Goal: Task Accomplishment & Management: Complete application form

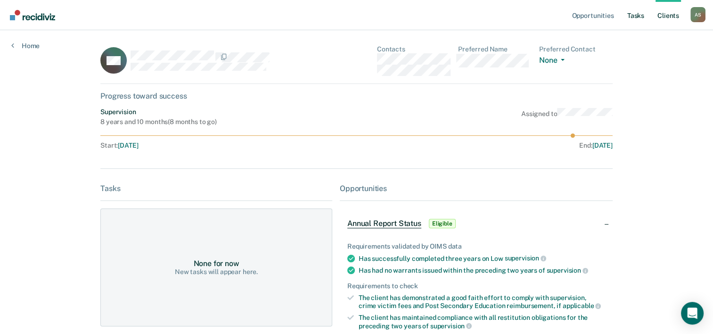
click at [637, 19] on link "Tasks" at bounding box center [635, 15] width 21 height 30
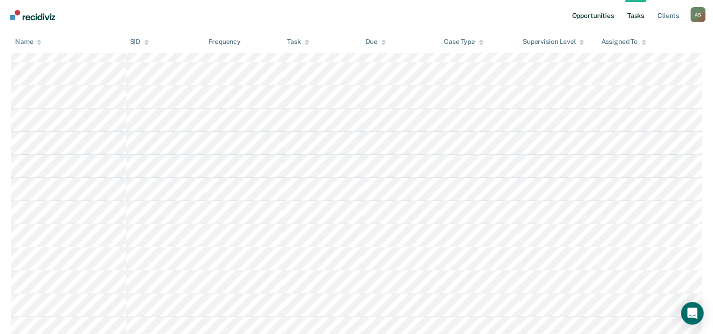
scroll to position [141, 0]
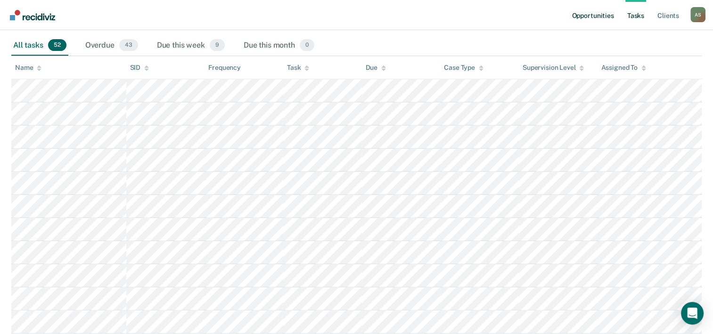
click at [592, 19] on link "Opportunities" at bounding box center [593, 15] width 46 height 30
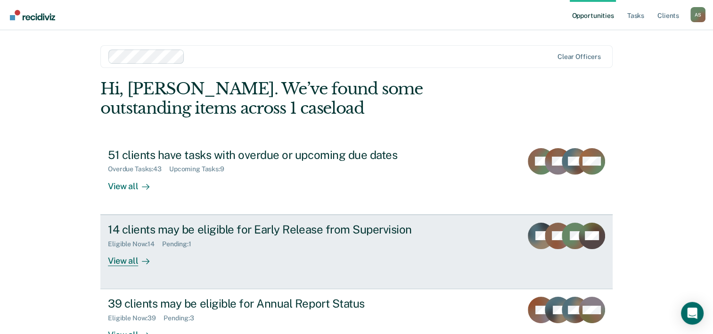
click at [288, 226] on div "14 clients may be eligible for Early Release from Supervision" at bounding box center [273, 229] width 331 height 14
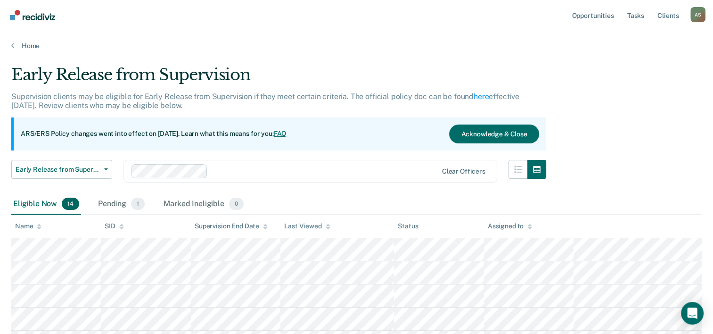
click at [39, 224] on icon at bounding box center [39, 225] width 5 height 2
click at [37, 224] on icon at bounding box center [39, 226] width 5 height 6
click at [37, 223] on icon at bounding box center [39, 226] width 5 height 6
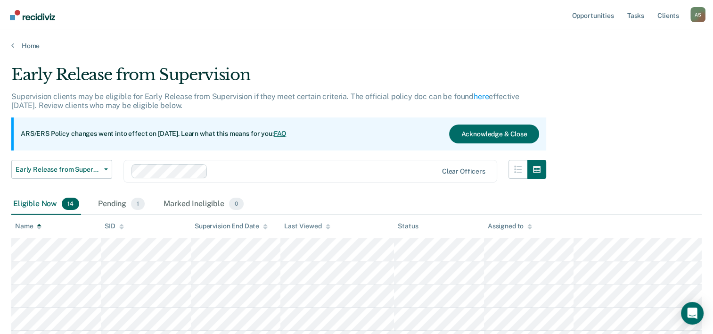
click at [37, 223] on icon at bounding box center [39, 226] width 5 height 6
click at [39, 224] on icon at bounding box center [39, 225] width 5 height 2
click at [42, 228] on th "Name" at bounding box center [56, 226] width 90 height 23
click at [41, 228] on icon at bounding box center [39, 226] width 5 height 6
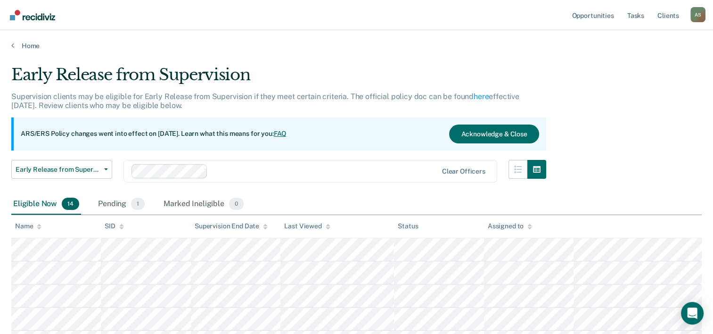
click at [40, 228] on icon at bounding box center [39, 226] width 5 height 6
click at [701, 19] on div "A S" at bounding box center [698, 14] width 15 height 15
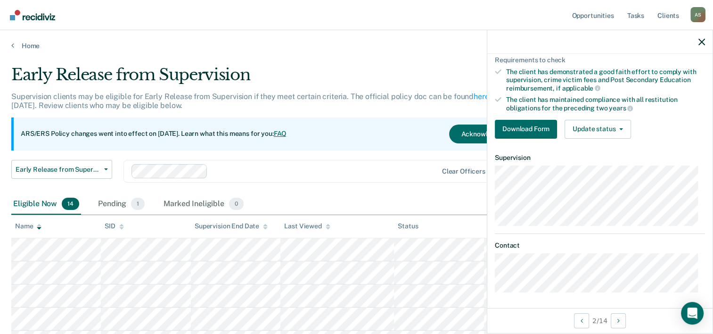
scroll to position [173, 0]
click at [526, 130] on button "Download Form" at bounding box center [526, 128] width 62 height 19
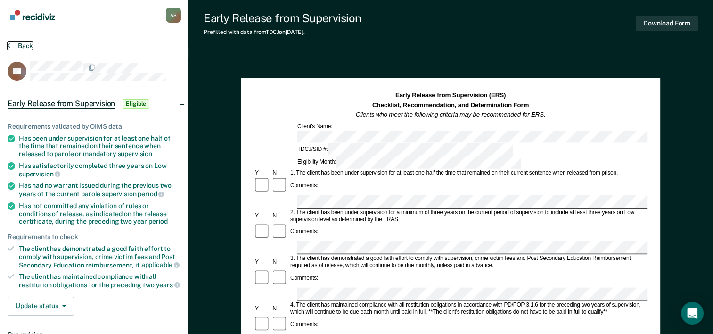
click at [30, 47] on button "Back" at bounding box center [20, 45] width 25 height 8
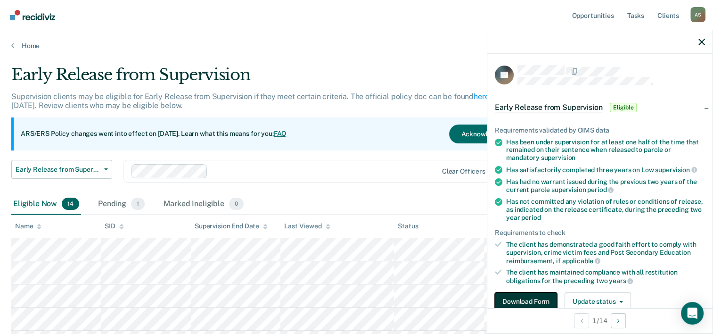
click at [518, 295] on button "Download Form" at bounding box center [526, 301] width 62 height 19
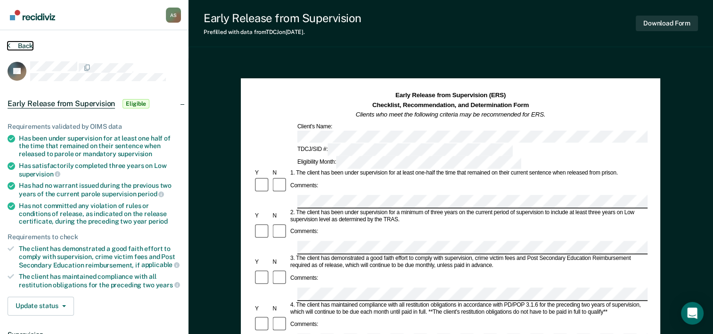
click at [16, 45] on button "Back" at bounding box center [20, 45] width 25 height 8
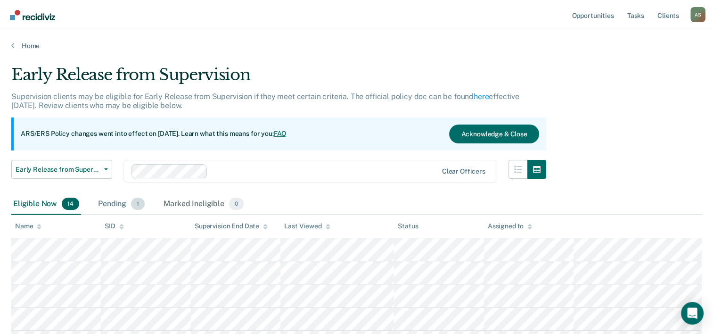
click at [124, 204] on div "Pending 1" at bounding box center [121, 204] width 50 height 21
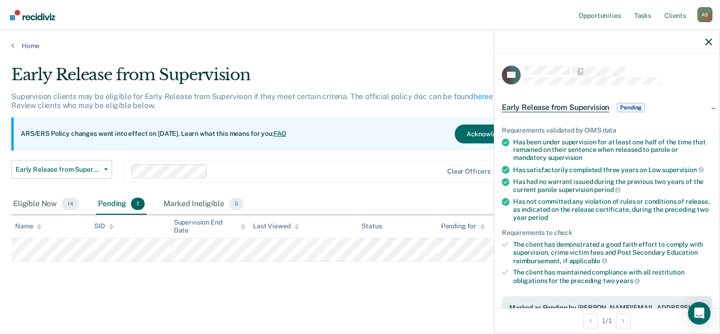
click at [440, 285] on div "Early Release from Supervision Supervision clients may be eligible for Early Re…" at bounding box center [360, 179] width 698 height 228
click at [426, 285] on div "Early Release from Supervision Supervision clients may be eligible for Early Re…" at bounding box center [360, 179] width 698 height 228
click at [708, 46] on div at bounding box center [606, 42] width 225 height 24
click at [709, 44] on icon "button" at bounding box center [709, 42] width 7 height 7
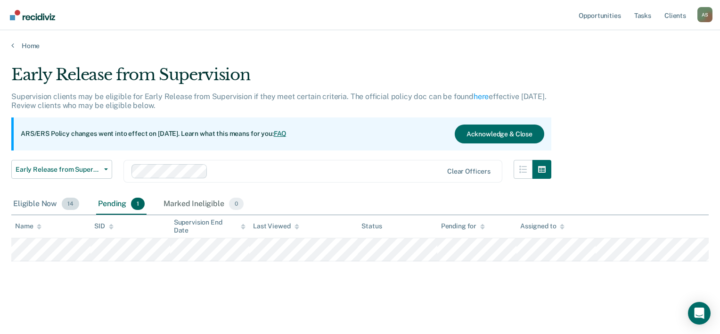
click at [36, 205] on div "Eligible Now 14" at bounding box center [46, 204] width 70 height 21
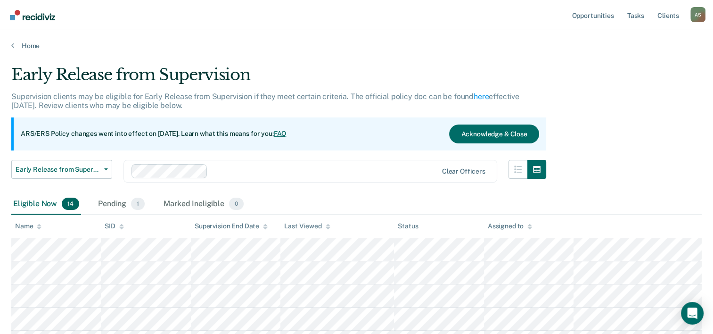
click at [32, 206] on div "Eligible Now 14" at bounding box center [46, 204] width 70 height 21
click at [37, 228] on icon at bounding box center [39, 226] width 5 height 6
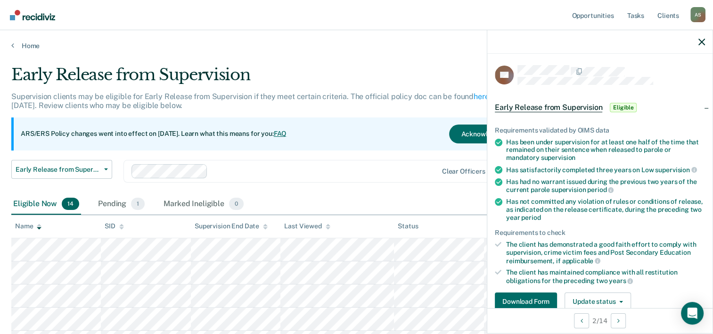
click at [407, 186] on div "Early Release from Supervision Early Release from Supervision Annual Report Sta…" at bounding box center [278, 177] width 535 height 34
click at [700, 45] on div at bounding box center [599, 42] width 225 height 24
click at [699, 41] on icon "button" at bounding box center [702, 42] width 7 height 7
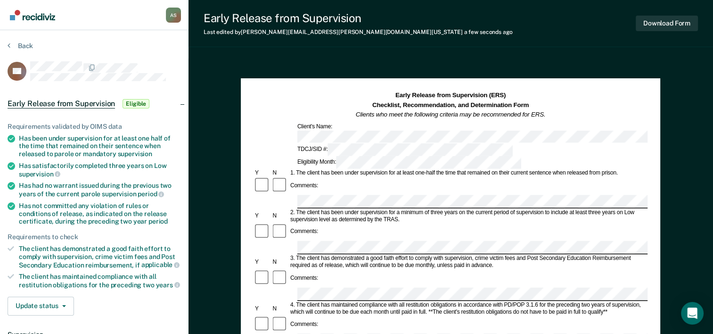
click at [290, 195] on div at bounding box center [451, 202] width 394 height 14
drag, startPoint x: 457, startPoint y: 147, endPoint x: 486, endPoint y: 154, distance: 30.0
drag, startPoint x: 486, startPoint y: 154, endPoint x: 473, endPoint y: 145, distance: 15.7
copy form "that remained on their current sentence when released from prison. Comments:"
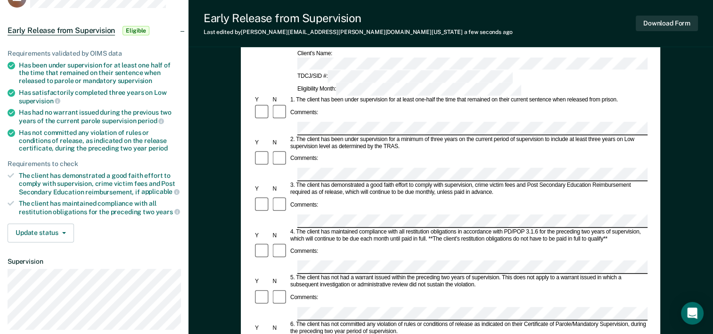
scroll to position [94, 0]
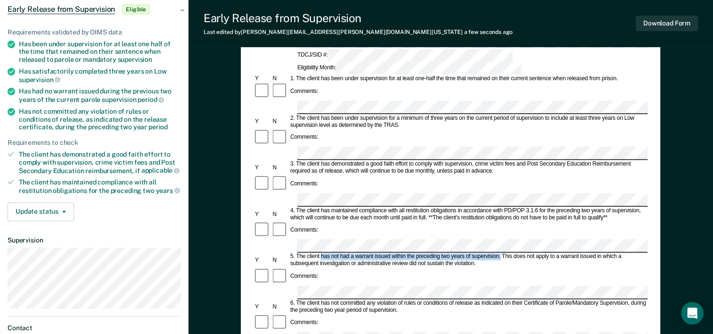
drag, startPoint x: 321, startPoint y: 190, endPoint x: 501, endPoint y: 189, distance: 180.5
click at [501, 253] on div "5. The client has not had a warrant issued within the preceding two years of su…" at bounding box center [468, 260] width 359 height 14
drag, startPoint x: 501, startPoint y: 189, endPoint x: 495, endPoint y: 189, distance: 6.1
copy div "has not had a warrant issued within the preceding two years of supervision."
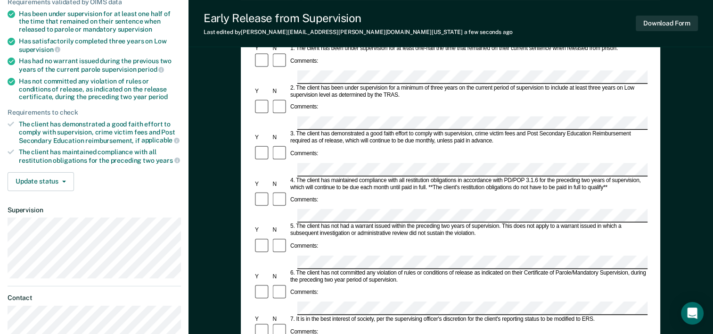
scroll to position [141, 0]
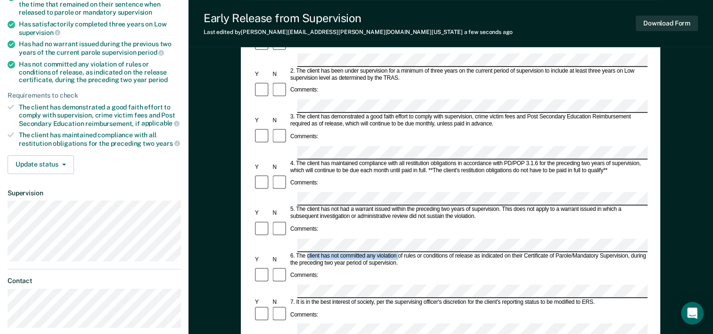
drag, startPoint x: 307, startPoint y: 180, endPoint x: 398, endPoint y: 181, distance: 91.0
click at [398, 252] on div "6. The client has not committed any violation of rules or conditions of release…" at bounding box center [468, 259] width 359 height 14
drag, startPoint x: 398, startPoint y: 181, endPoint x: 388, endPoint y: 177, distance: 10.2
copy div "client has not committed any violation"
drag, startPoint x: 502, startPoint y: 216, endPoint x: 596, endPoint y: 213, distance: 94.3
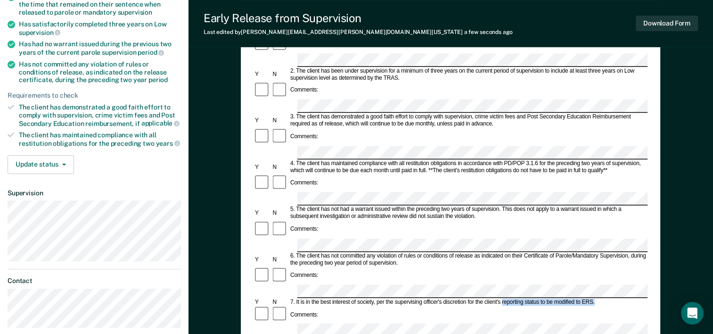
click at [596, 298] on div "7. It is in the best interest of society, per the supervising officer's discret…" at bounding box center [468, 301] width 359 height 7
drag, startPoint x: 596, startPoint y: 213, endPoint x: 581, endPoint y: 211, distance: 15.1
copy div "reporting status to be modified to ERS."
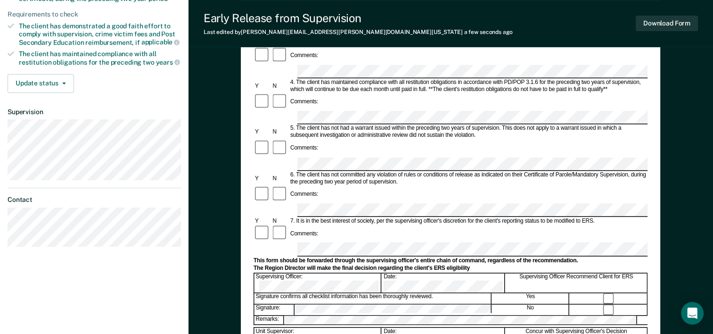
scroll to position [283, 0]
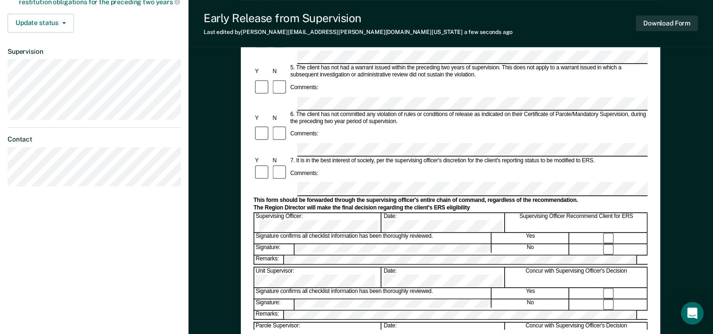
click at [356, 326] on div "Early Release from Supervision (ERS) Checklist, Recommendation, and Determinati…" at bounding box center [451, 68] width 394 height 521
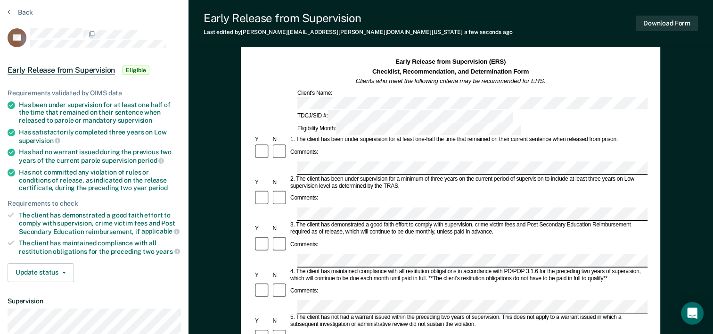
scroll to position [0, 0]
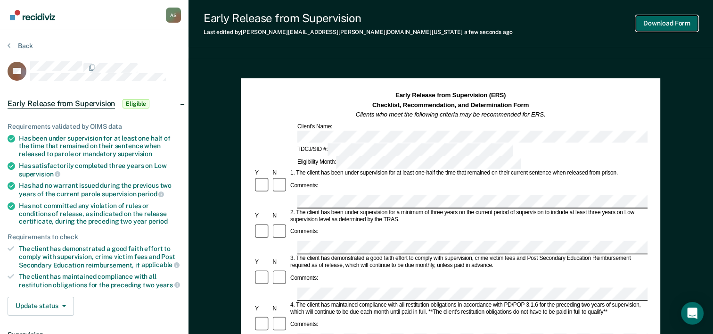
click at [670, 25] on button "Download Form" at bounding box center [667, 24] width 62 height 16
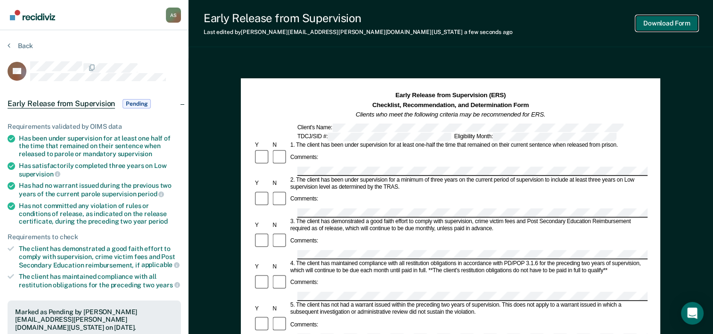
click at [647, 26] on button "Download Form" at bounding box center [667, 24] width 62 height 16
click at [35, 18] on img "Go to Recidiviz Home" at bounding box center [32, 15] width 45 height 10
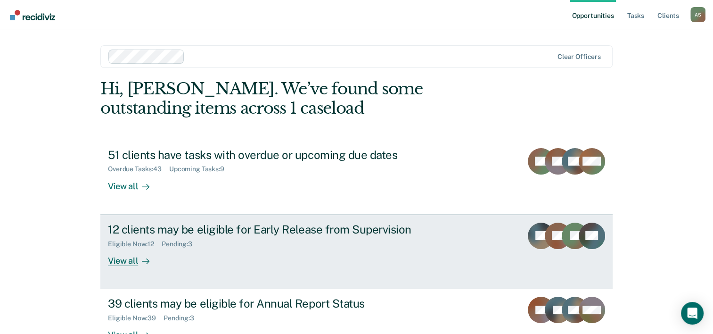
click at [190, 226] on div "12 clients may be eligible for Early Release from Supervision" at bounding box center [273, 229] width 331 height 14
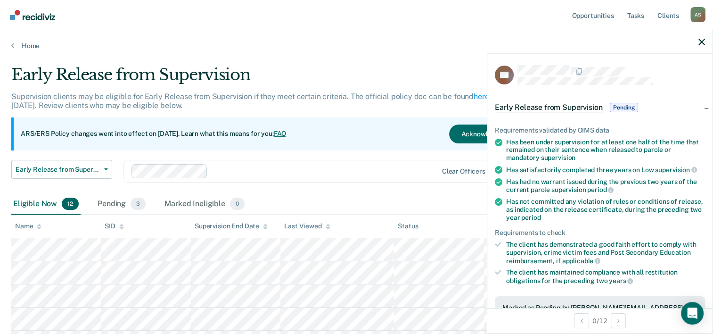
click at [698, 44] on div at bounding box center [599, 42] width 225 height 24
click at [700, 41] on icon "button" at bounding box center [702, 42] width 7 height 7
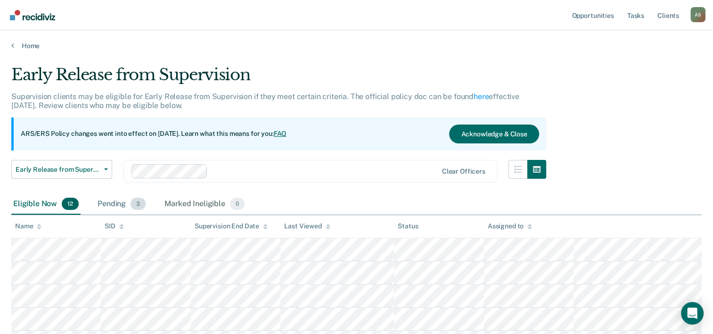
click at [120, 206] on div "Pending 3" at bounding box center [122, 204] width 52 height 21
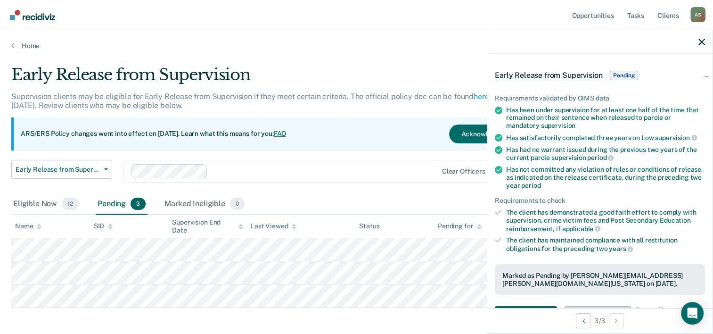
scroll to position [47, 0]
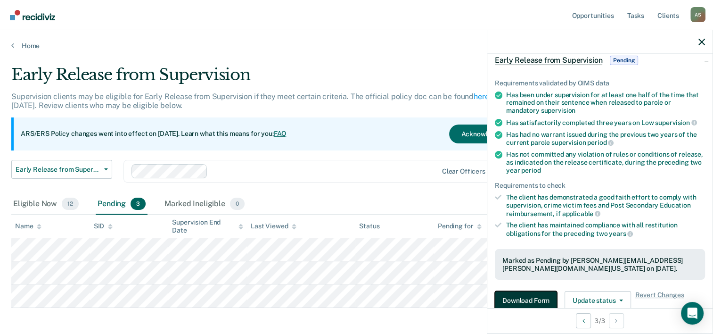
click at [540, 292] on button "Download Form" at bounding box center [526, 300] width 62 height 19
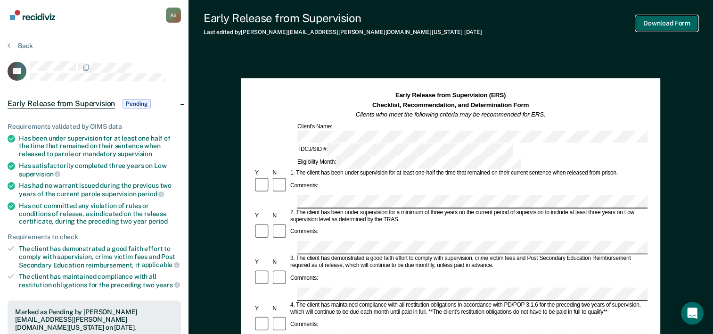
click at [654, 25] on button "Download Form" at bounding box center [667, 24] width 62 height 16
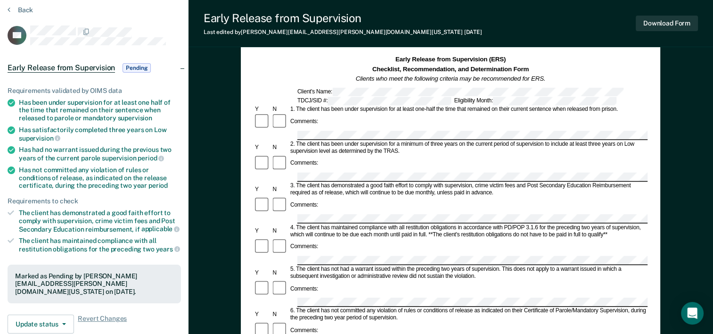
scroll to position [94, 0]
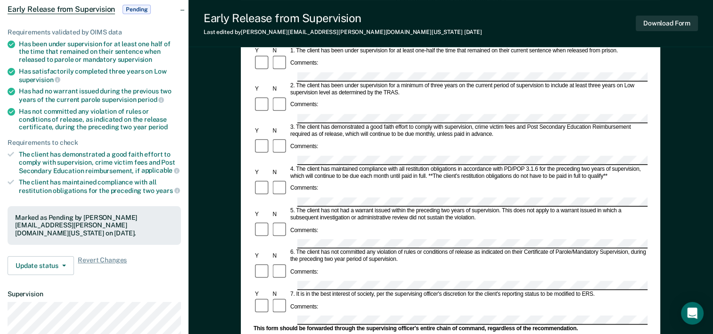
click at [118, 226] on div "Marked as Pending by [PERSON_NAME][EMAIL_ADDRESS][PERSON_NAME][DOMAIN_NAME][US_…" at bounding box center [94, 226] width 158 height 24
click at [57, 263] on button "Update status" at bounding box center [41, 265] width 66 height 19
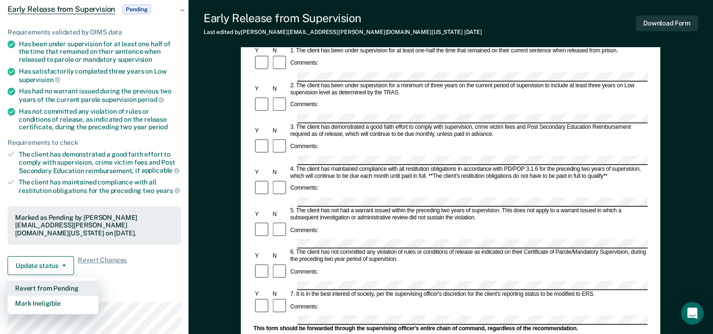
click at [48, 280] on button "Revert from Pending" at bounding box center [53, 287] width 91 height 15
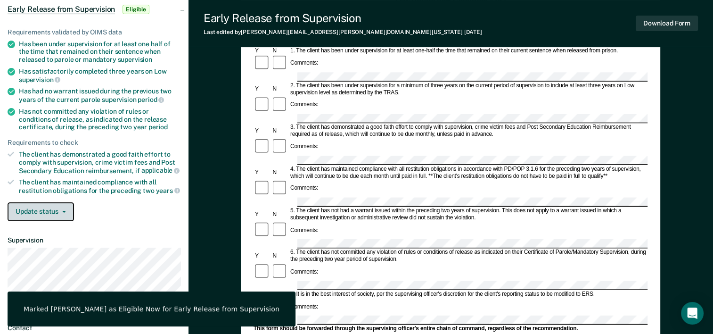
click at [60, 211] on span "button" at bounding box center [62, 212] width 8 height 2
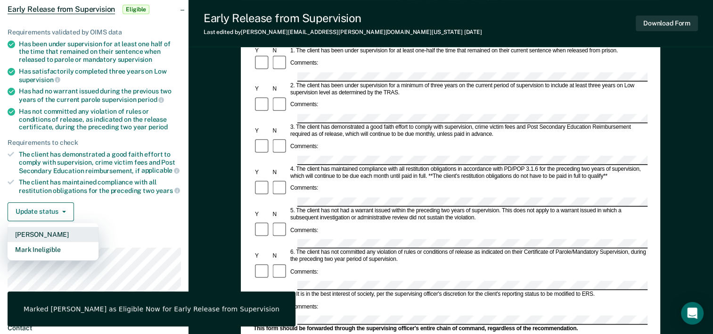
click at [49, 234] on button "[PERSON_NAME]" at bounding box center [53, 234] width 91 height 15
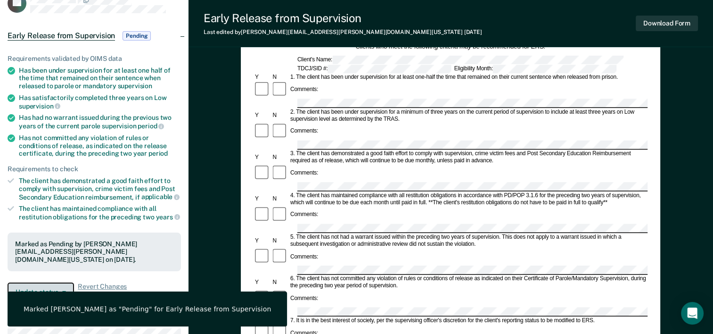
scroll to position [0, 0]
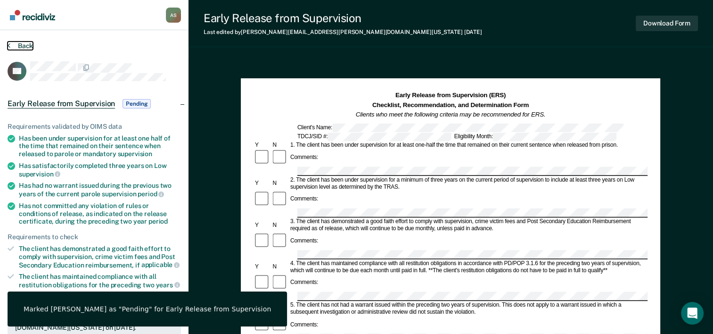
click at [21, 46] on button "Back" at bounding box center [20, 45] width 25 height 8
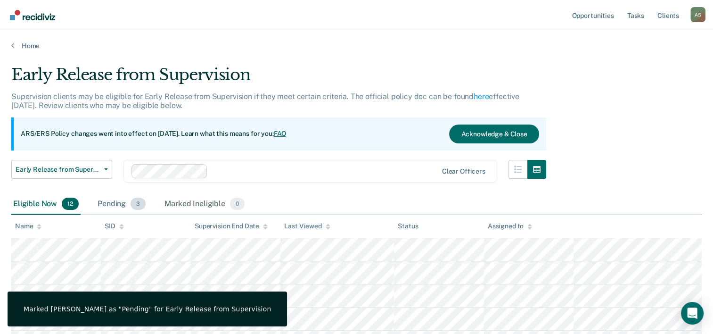
click at [129, 203] on div "Pending 3" at bounding box center [122, 204] width 52 height 21
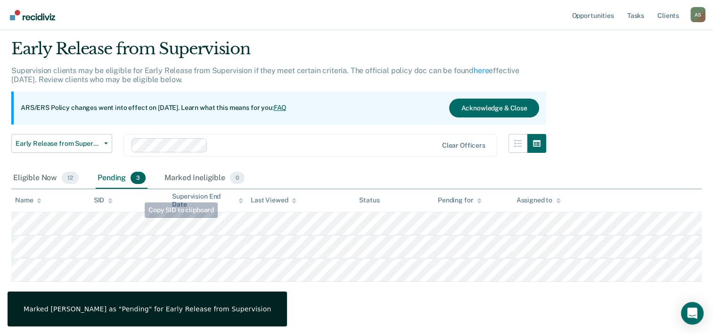
scroll to position [41, 0]
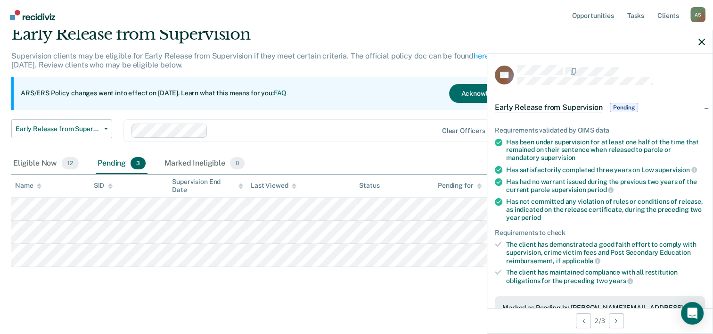
click at [522, 300] on div "Marked as Pending by [PERSON_NAME][EMAIL_ADDRESS][PERSON_NAME][DOMAIN_NAME][US_…" at bounding box center [600, 311] width 210 height 31
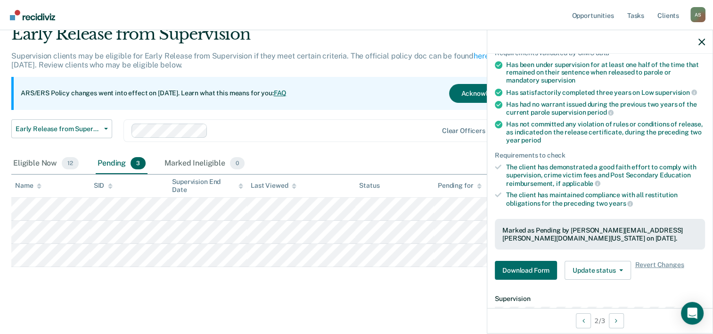
scroll to position [94, 0]
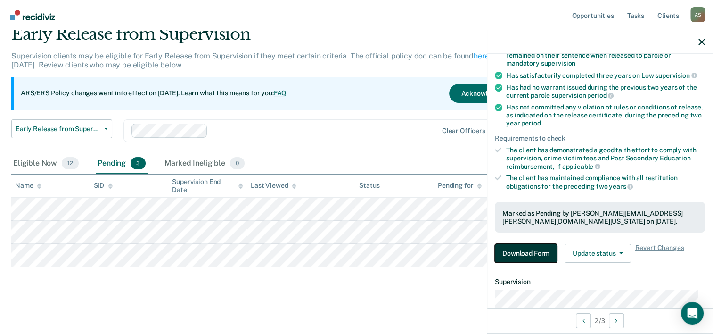
click at [529, 249] on button "Download Form" at bounding box center [526, 253] width 62 height 19
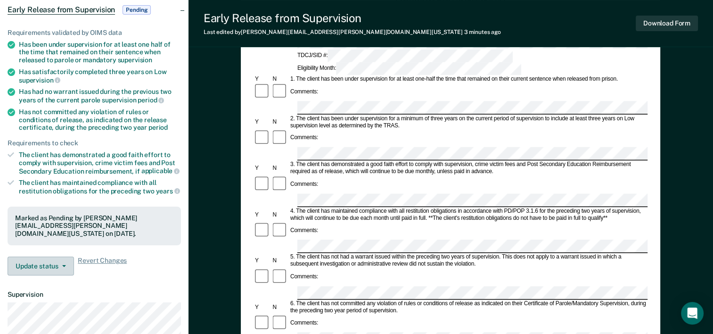
scroll to position [94, 0]
click at [43, 262] on button "Update status" at bounding box center [41, 265] width 66 height 19
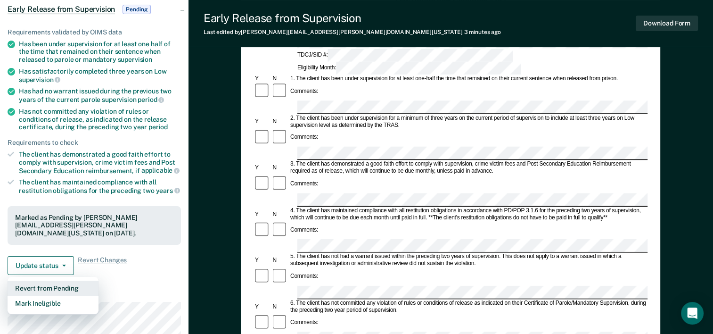
click at [52, 283] on button "Revert from Pending" at bounding box center [53, 287] width 91 height 15
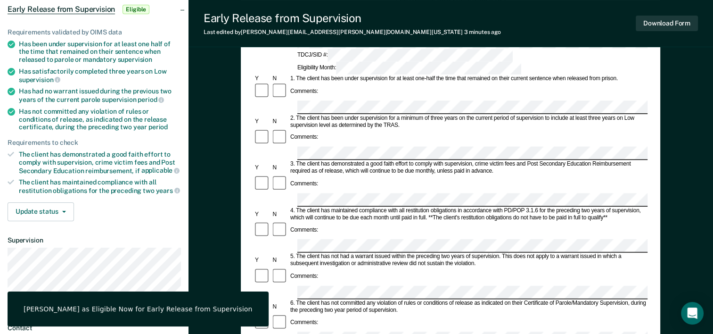
click at [95, 197] on div "Requirements validated by OIMS data Has been under supervision for at least one…" at bounding box center [94, 120] width 189 height 215
click at [65, 210] on button "Update status" at bounding box center [41, 211] width 66 height 19
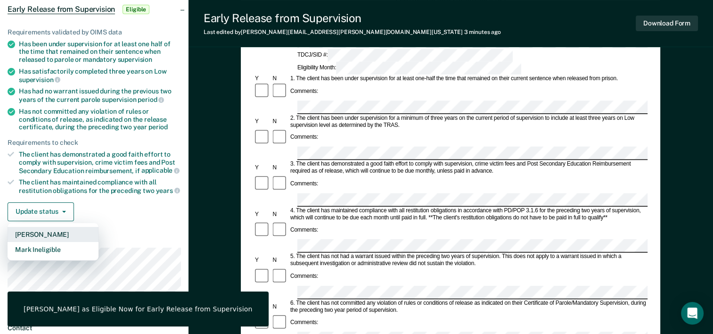
click at [59, 235] on button "[PERSON_NAME]" at bounding box center [53, 234] width 91 height 15
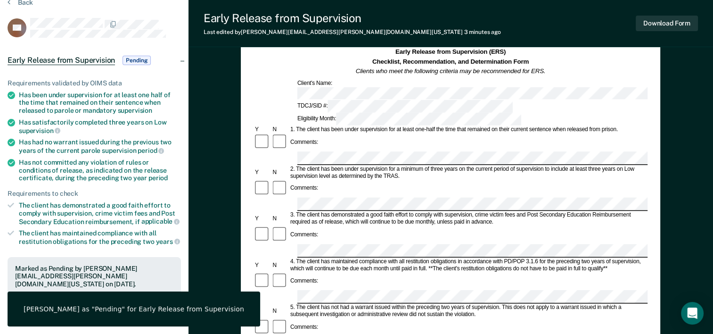
scroll to position [0, 0]
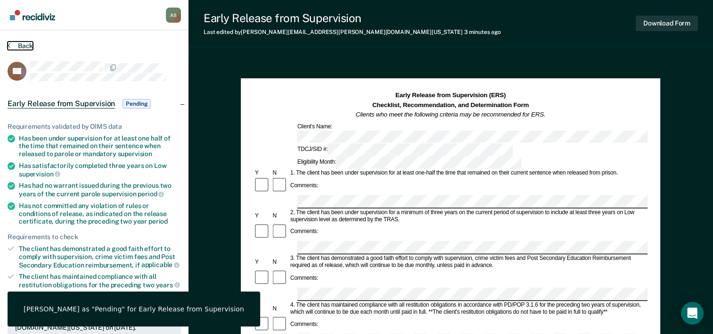
click at [29, 43] on button "Back" at bounding box center [20, 45] width 25 height 8
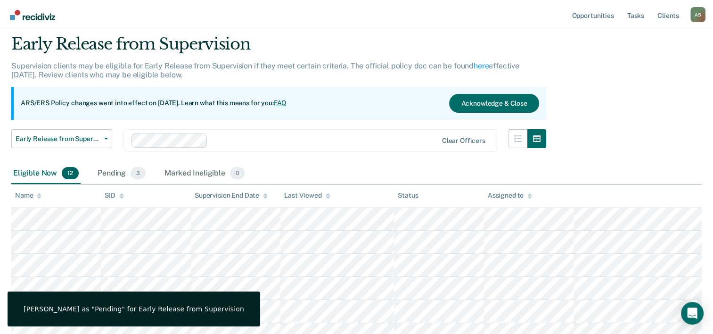
scroll to position [94, 0]
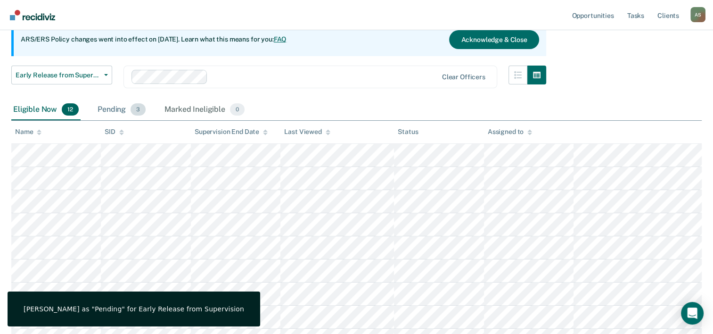
click at [102, 106] on div "Pending 3" at bounding box center [122, 109] width 52 height 21
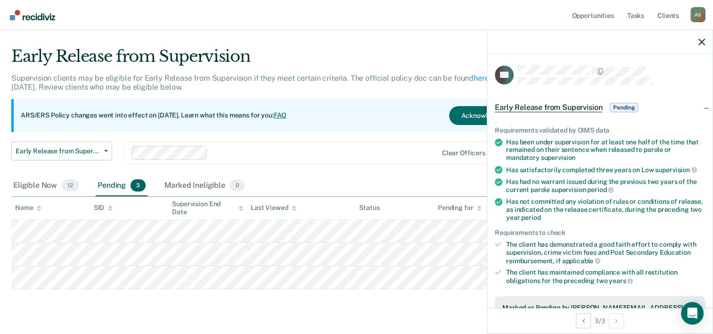
scroll to position [0, 0]
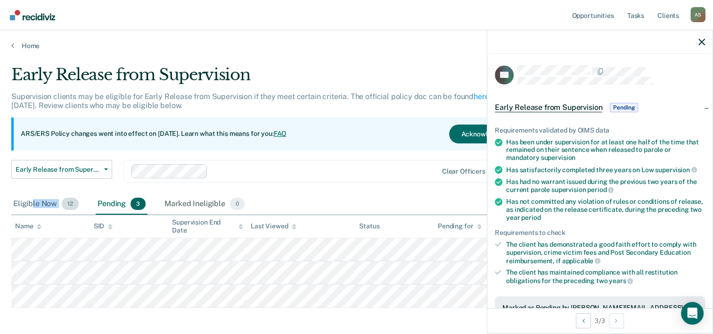
click at [32, 207] on div "Eligible Now 12" at bounding box center [45, 204] width 69 height 21
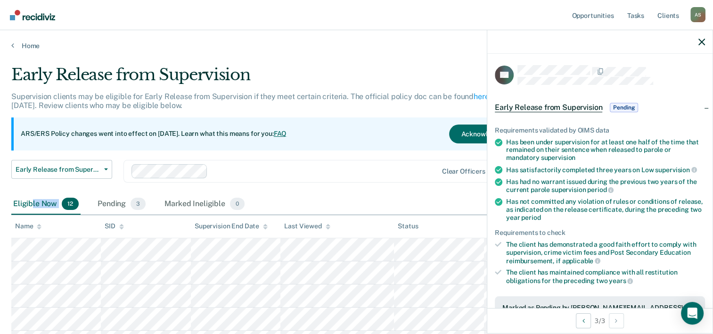
drag, startPoint x: 32, startPoint y: 207, endPoint x: 39, endPoint y: 227, distance: 21.0
click at [39, 227] on icon at bounding box center [39, 228] width 5 height 2
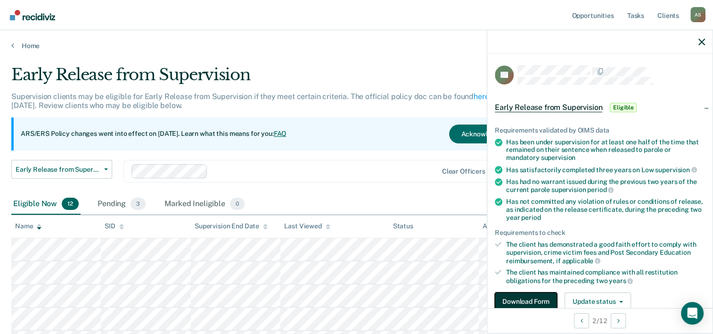
click at [514, 297] on button "Download Form" at bounding box center [526, 301] width 62 height 19
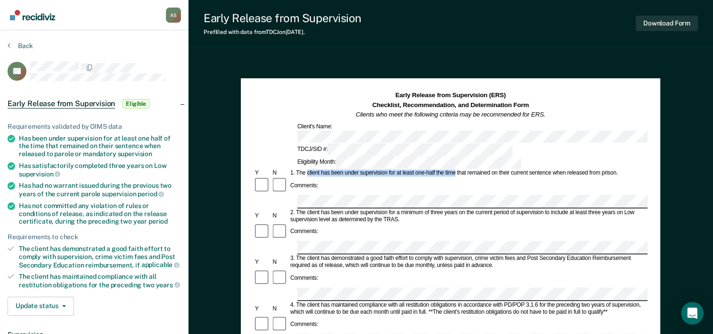
drag, startPoint x: 307, startPoint y: 147, endPoint x: 455, endPoint y: 145, distance: 148.0
click at [455, 170] on div "1. The client has been under supervision for at least one-half the time that re…" at bounding box center [468, 173] width 359 height 7
drag, startPoint x: 455, startPoint y: 145, endPoint x: 445, endPoint y: 150, distance: 11.0
drag, startPoint x: 445, startPoint y: 150, endPoint x: 305, endPoint y: 147, distance: 139.6
click at [305, 170] on div "1. The client has been under supervision for at least one-half the time that re…" at bounding box center [468, 173] width 359 height 7
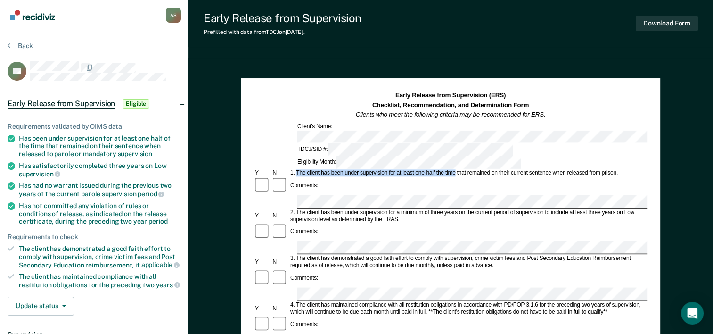
drag, startPoint x: 298, startPoint y: 147, endPoint x: 456, endPoint y: 147, distance: 158.4
click at [456, 170] on div "1. The client has been under supervision for at least one-half the time that re…" at bounding box center [468, 173] width 359 height 7
drag, startPoint x: 456, startPoint y: 147, endPoint x: 443, endPoint y: 151, distance: 14.2
drag, startPoint x: 451, startPoint y: 141, endPoint x: 293, endPoint y: 148, distance: 158.5
click at [293, 170] on div "1. The client has been under supervision for at least one-half the time that re…" at bounding box center [468, 173] width 359 height 7
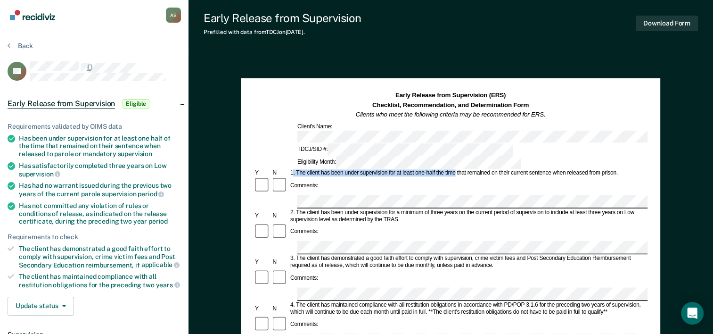
drag, startPoint x: 293, startPoint y: 148, endPoint x: 299, endPoint y: 145, distance: 7.0
copy div ". The client has been under supervision for at least one-half the time"
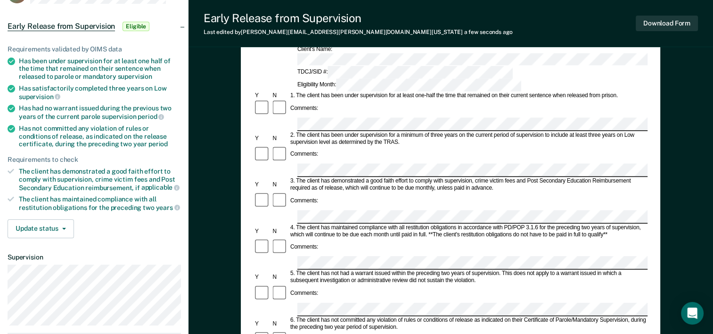
scroll to position [94, 0]
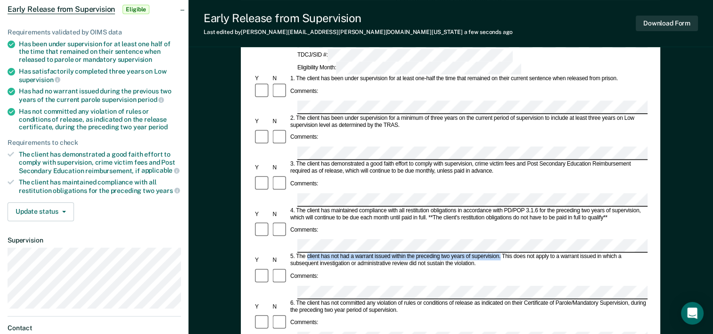
drag, startPoint x: 307, startPoint y: 190, endPoint x: 501, endPoint y: 190, distance: 193.3
click at [501, 253] on div "5. The client has not had a warrant issued within the preceding two years of su…" at bounding box center [468, 260] width 359 height 14
copy div "client has not had a warrant issued within the preceding two years of supervisi…"
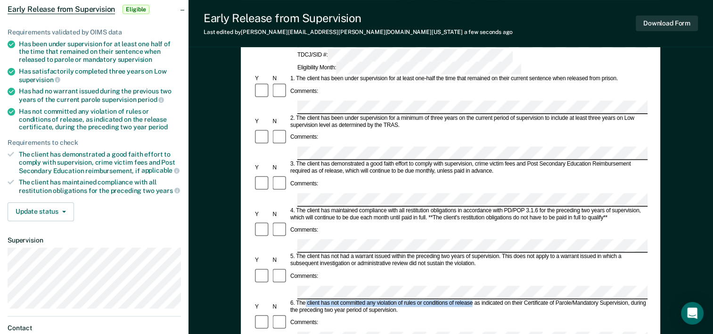
drag, startPoint x: 304, startPoint y: 226, endPoint x: 473, endPoint y: 224, distance: 168.8
click at [473, 299] on div "6. The client has not committed any violation of rules or conditions of release…" at bounding box center [468, 306] width 359 height 14
drag, startPoint x: 473, startPoint y: 224, endPoint x: 467, endPoint y: 226, distance: 6.4
copy div "client has not committed any violation of rules or conditions of release"
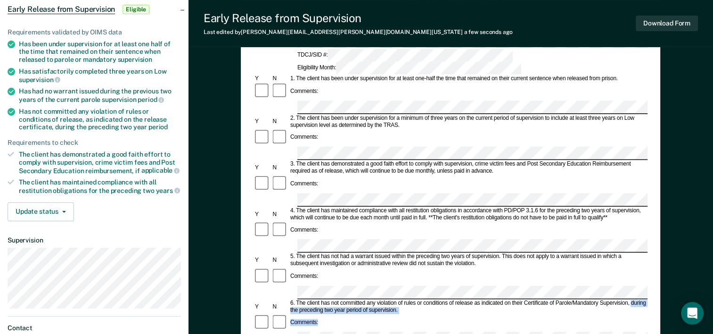
drag, startPoint x: 631, startPoint y: 225, endPoint x: 645, endPoint y: 237, distance: 18.4
click at [645, 237] on form "Early Release from Supervision (ERS) Checklist, Recommendation, and Determinati…" at bounding box center [451, 338] width 394 height 683
copy form "during the preceding two year period of supervision. Comments:"
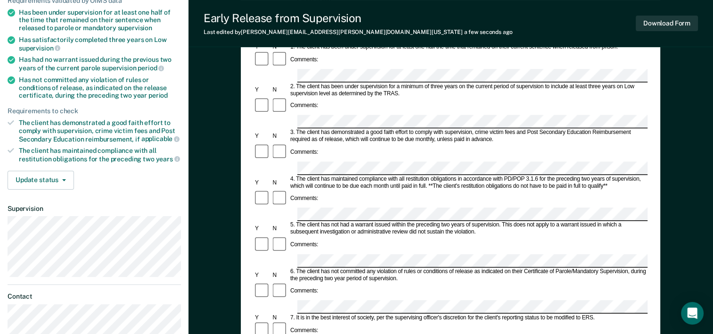
scroll to position [141, 0]
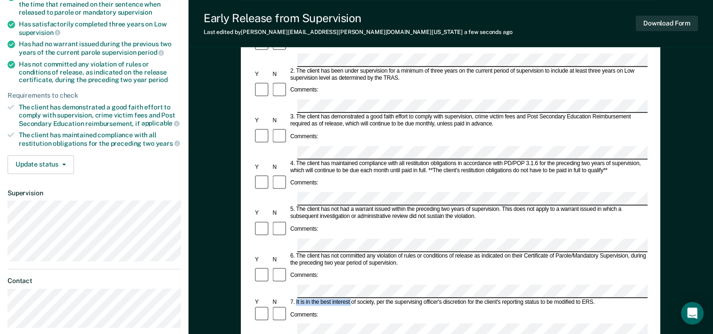
drag, startPoint x: 296, startPoint y: 215, endPoint x: 351, endPoint y: 215, distance: 55.6
click at [351, 298] on div "7. It is in the best interest of society, per the supervising officer's discret…" at bounding box center [468, 301] width 359 height 7
copy div "It is in the best interest"
drag, startPoint x: 469, startPoint y: 215, endPoint x: 595, endPoint y: 215, distance: 126.3
click at [595, 298] on div "7. It is in the best interest of society, per the supervising officer's discret…" at bounding box center [468, 301] width 359 height 7
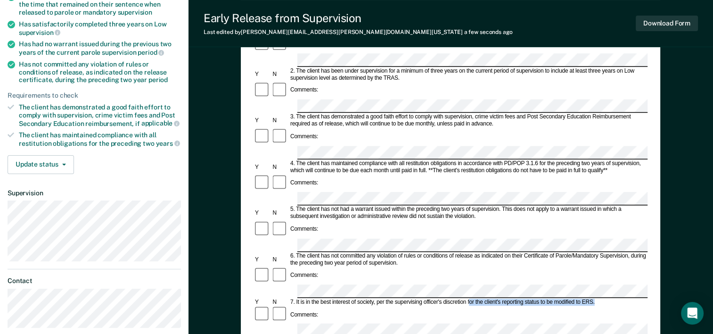
drag, startPoint x: 595, startPoint y: 215, endPoint x: 590, endPoint y: 215, distance: 5.2
copy div "or the client's reporting status to be modified to ERS."
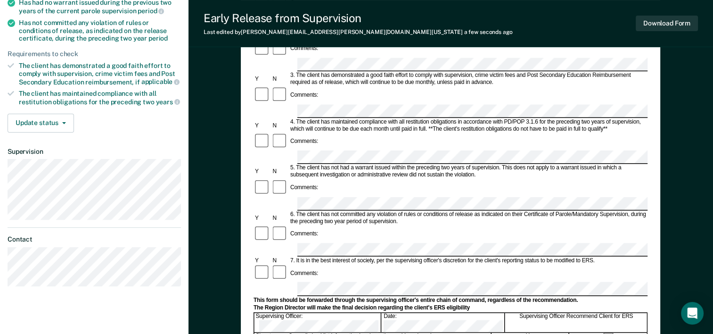
scroll to position [189, 0]
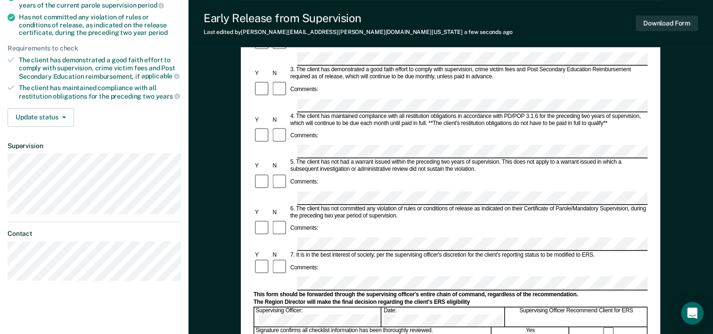
click at [304, 174] on form "Early Release from Supervision (ERS) Checklist, Recommendation, and Determinati…" at bounding box center [451, 243] width 394 height 683
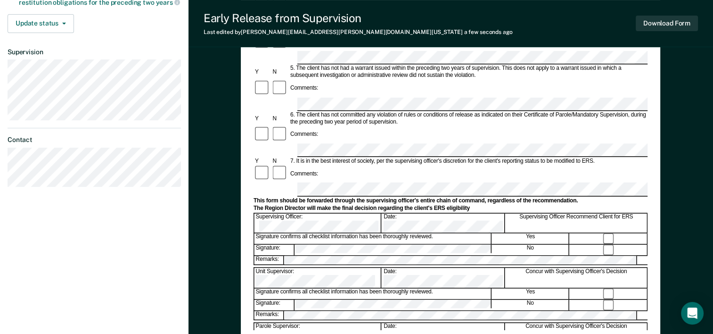
scroll to position [283, 0]
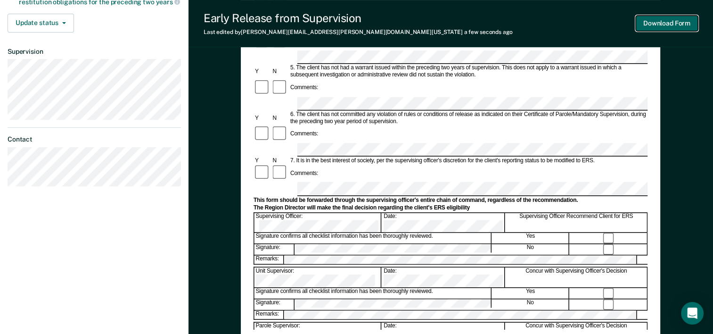
click at [676, 26] on button "Download Form" at bounding box center [667, 24] width 62 height 16
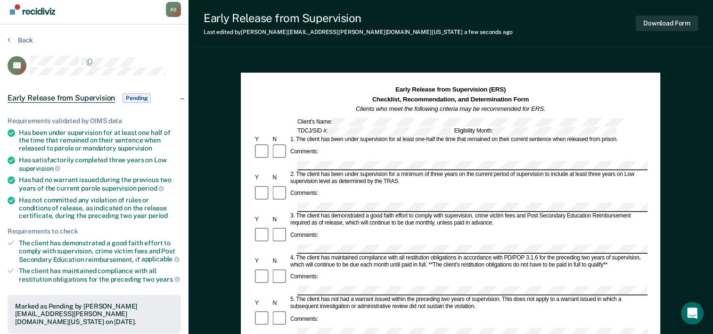
scroll to position [0, 0]
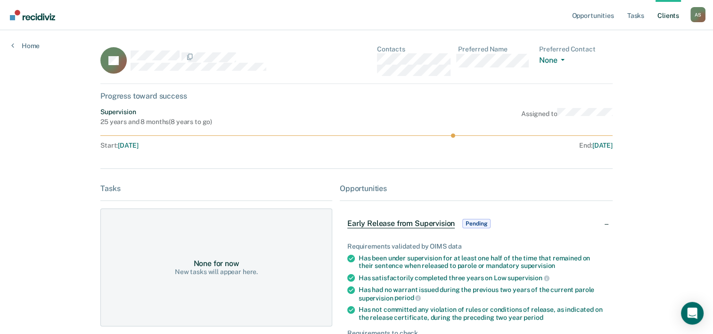
click at [49, 23] on link "Go to Recidiviz Home" at bounding box center [33, 15] width 50 height 30
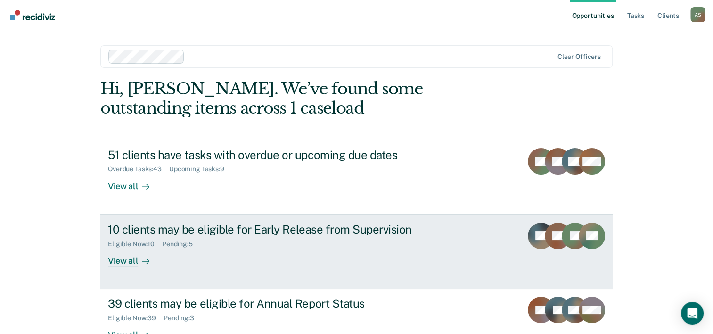
click at [213, 233] on div "10 clients may be eligible for Early Release from Supervision" at bounding box center [273, 229] width 331 height 14
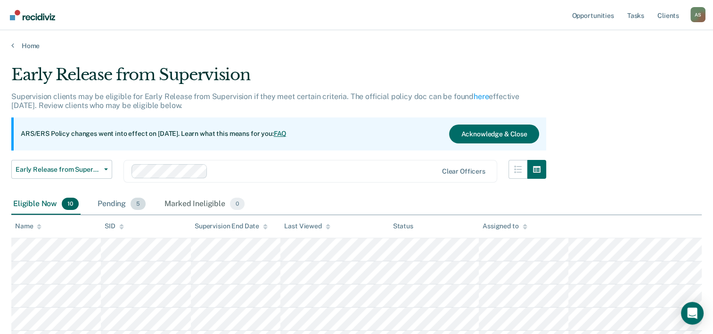
click at [124, 204] on div "Pending 5" at bounding box center [122, 204] width 52 height 21
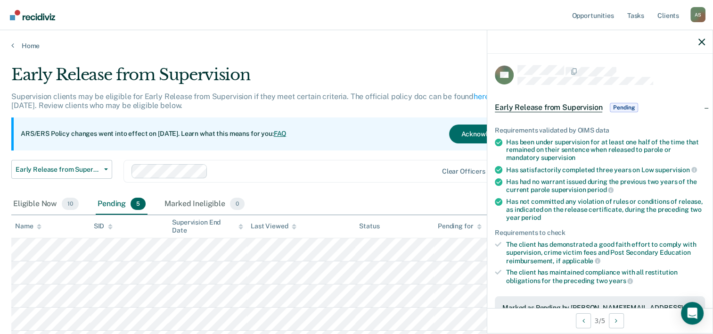
scroll to position [47, 0]
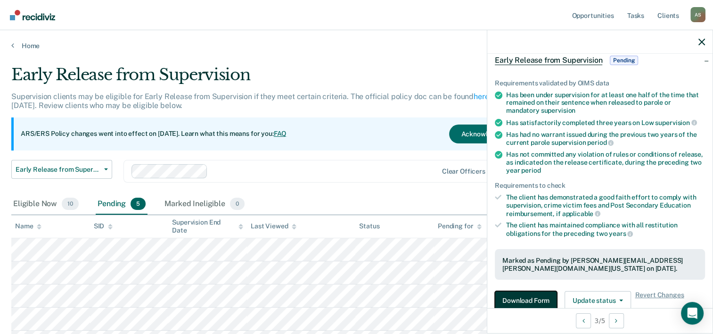
click at [542, 295] on button "Download Form" at bounding box center [526, 300] width 62 height 19
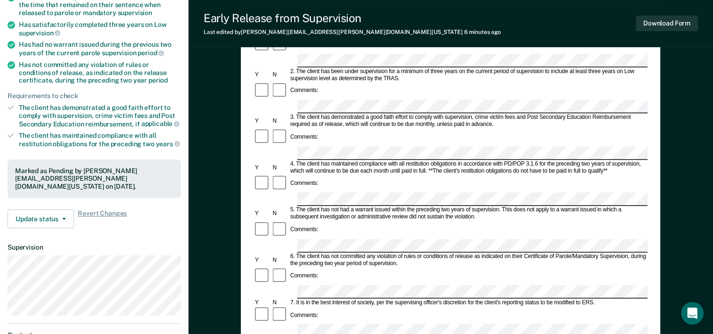
scroll to position [141, 0]
click at [55, 179] on div "Marked as Pending by [PERSON_NAME][EMAIL_ADDRESS][PERSON_NAME][DOMAIN_NAME][US_…" at bounding box center [94, 178] width 158 height 24
click at [37, 211] on button "Update status" at bounding box center [41, 218] width 66 height 19
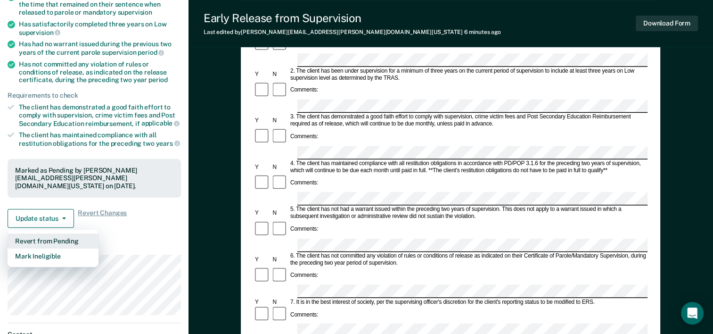
click at [32, 233] on button "Revert from Pending" at bounding box center [53, 240] width 91 height 15
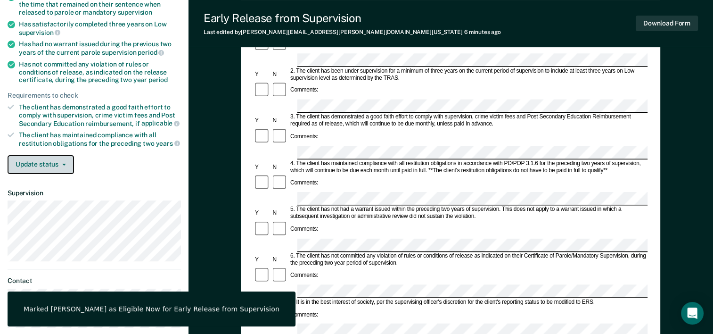
click at [41, 158] on button "Update status" at bounding box center [41, 164] width 66 height 19
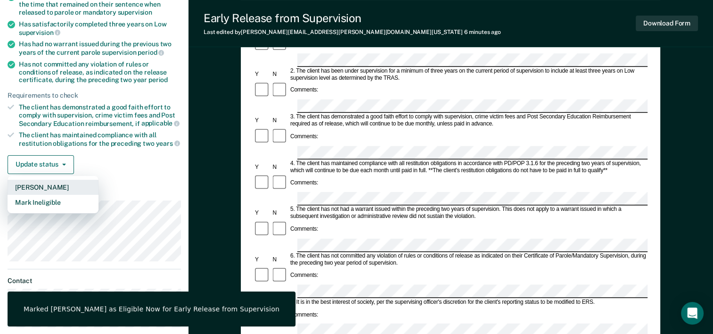
click at [35, 181] on button "[PERSON_NAME]" at bounding box center [53, 187] width 91 height 15
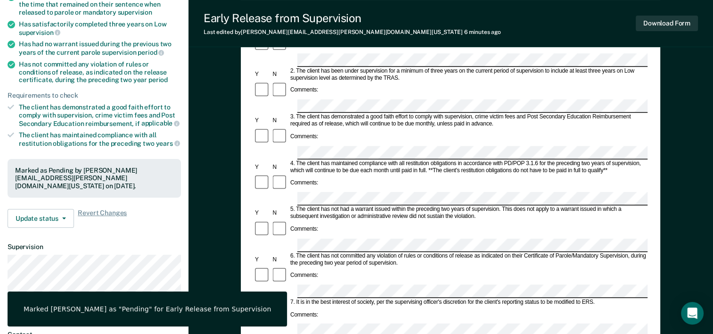
click at [206, 199] on div "Early Release from Supervision (ERS) Checklist, Recommendation, and Determinati…" at bounding box center [451, 237] width 525 height 640
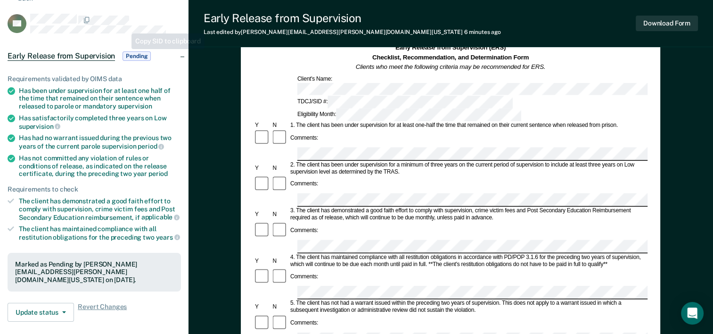
scroll to position [0, 0]
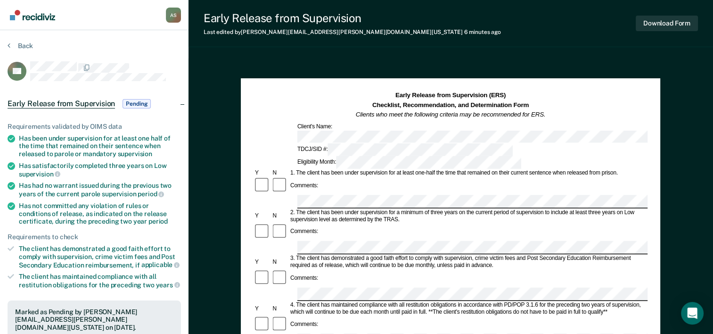
click at [43, 18] on img "Go to Recidiviz Home" at bounding box center [32, 15] width 45 height 10
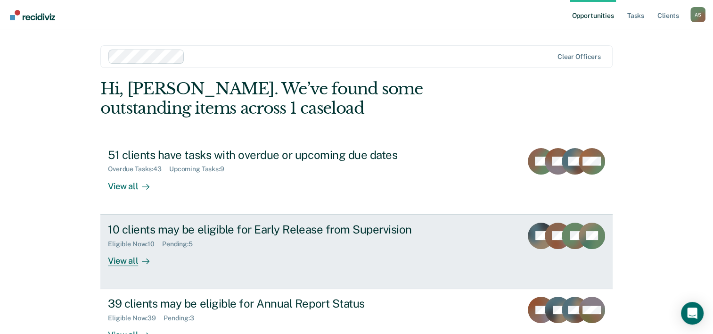
click at [204, 230] on div "10 clients may be eligible for Early Release from Supervision" at bounding box center [273, 229] width 331 height 14
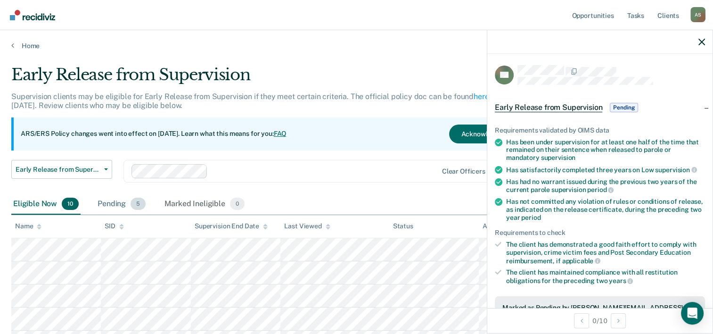
click at [121, 200] on div "Pending 5" at bounding box center [122, 204] width 52 height 21
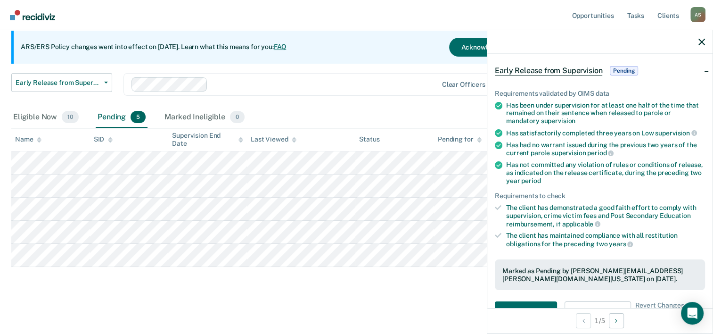
scroll to position [94, 0]
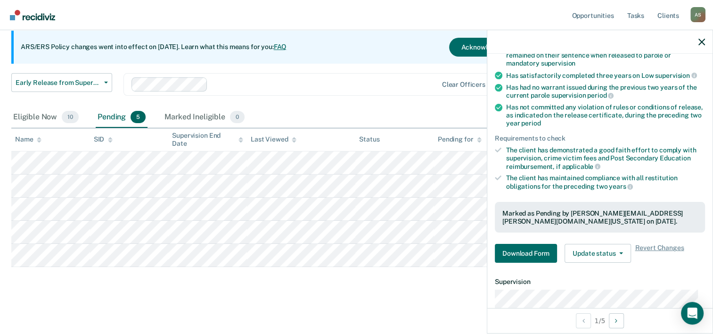
click at [270, 312] on main "Early Release from Supervision Supervision clients may be eligible for Early Re…" at bounding box center [356, 147] width 713 height 369
click at [701, 44] on icon "button" at bounding box center [702, 42] width 7 height 7
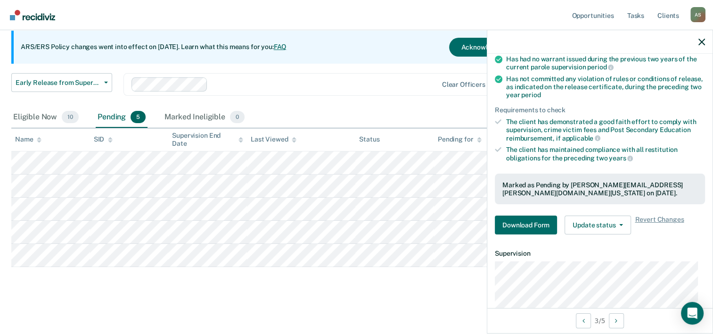
scroll to position [141, 0]
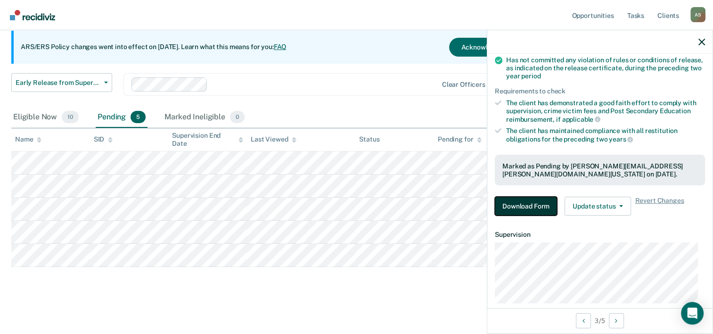
click at [522, 203] on button "Download Form" at bounding box center [526, 206] width 62 height 19
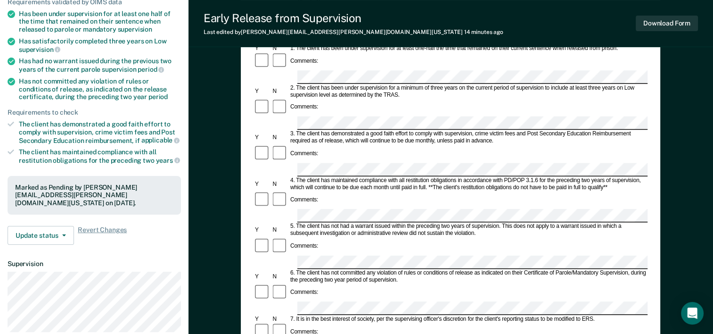
scroll to position [141, 0]
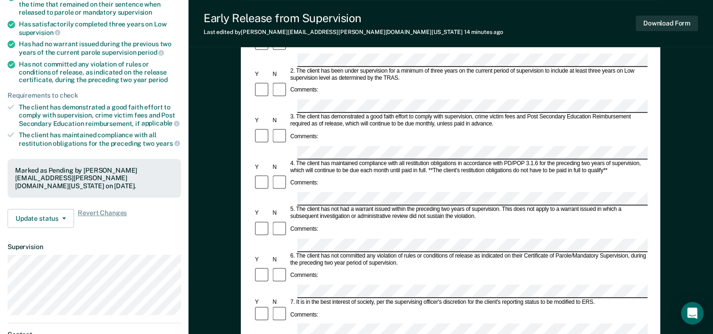
click at [300, 244] on form "Early Release from Supervision (ERS) Checklist, Recommendation, and Determinati…" at bounding box center [451, 291] width 394 height 683
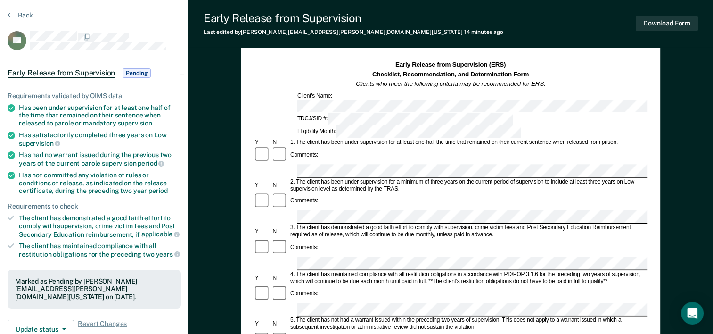
scroll to position [0, 0]
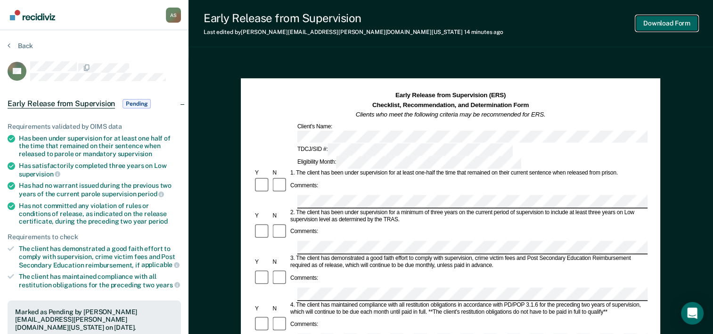
click at [645, 23] on button "Download Form" at bounding box center [667, 24] width 62 height 16
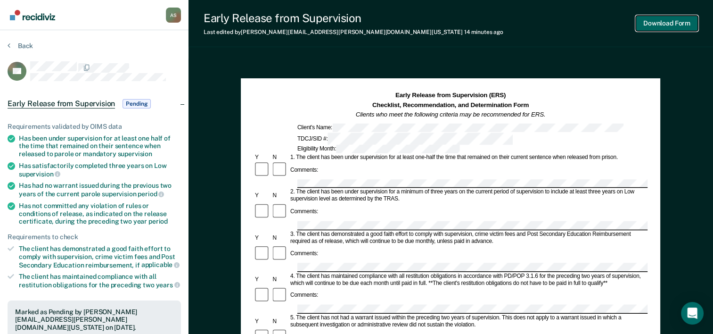
click at [672, 21] on button "Download Form" at bounding box center [667, 24] width 62 height 16
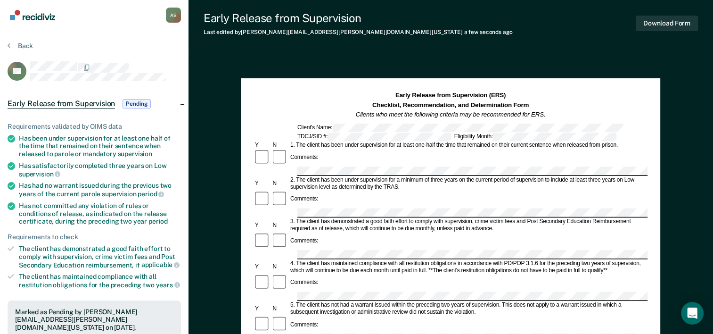
click at [28, 17] on img "Go to Recidiviz Home" at bounding box center [32, 15] width 45 height 10
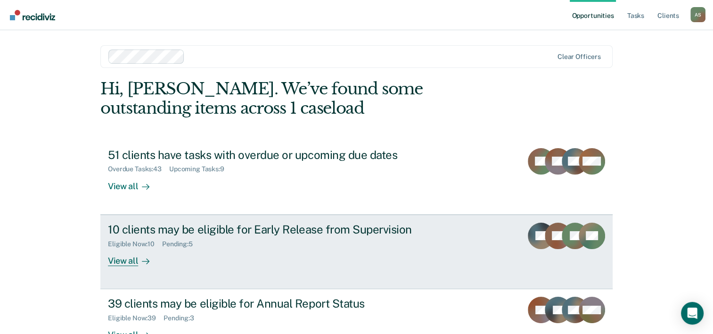
click at [196, 230] on div "10 clients may be eligible for Early Release from Supervision" at bounding box center [273, 229] width 331 height 14
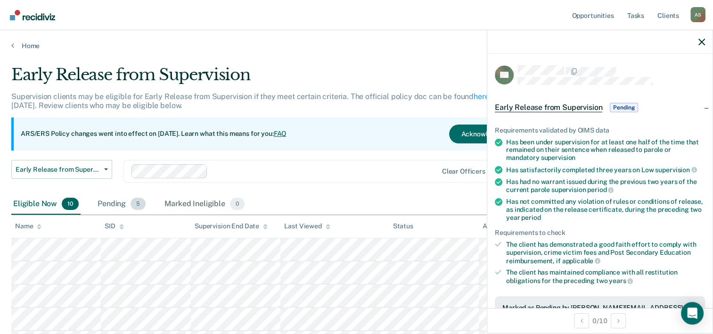
click at [128, 206] on div "Pending 5" at bounding box center [122, 204] width 52 height 21
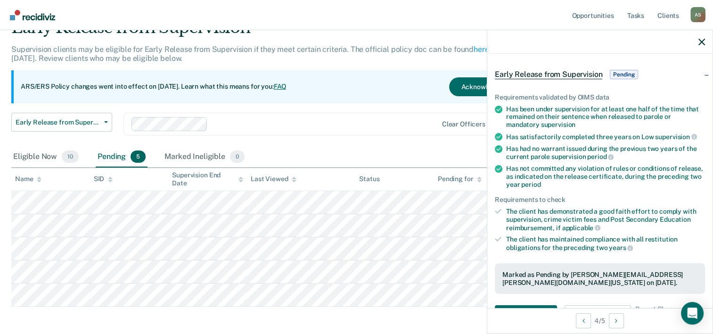
scroll to position [47, 0]
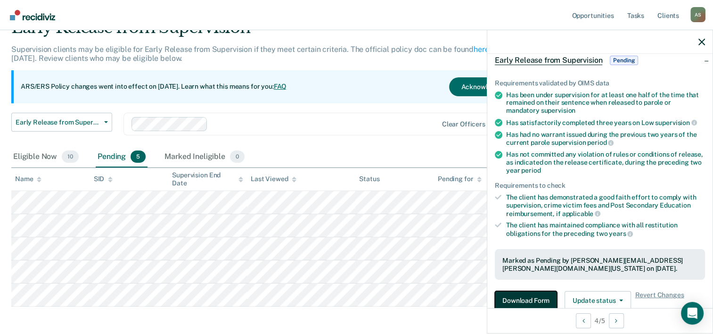
click at [533, 296] on button "Download Form" at bounding box center [526, 300] width 62 height 19
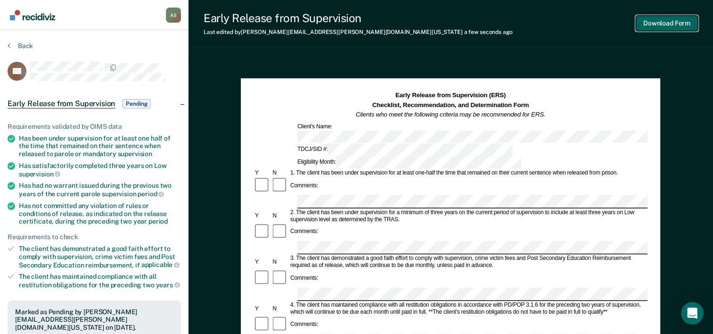
click at [643, 23] on button "Download Form" at bounding box center [667, 24] width 62 height 16
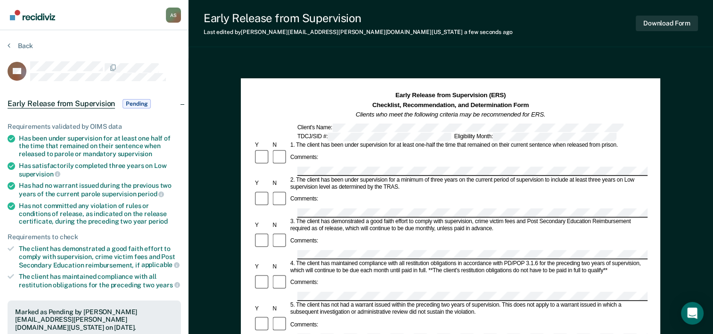
click at [464, 57] on div "Early Release from Supervision Last edited by [PERSON_NAME][EMAIL_ADDRESS][PERS…" at bounding box center [451, 327] width 525 height 655
click at [34, 14] on img "Go to Recidiviz Home" at bounding box center [32, 15] width 45 height 10
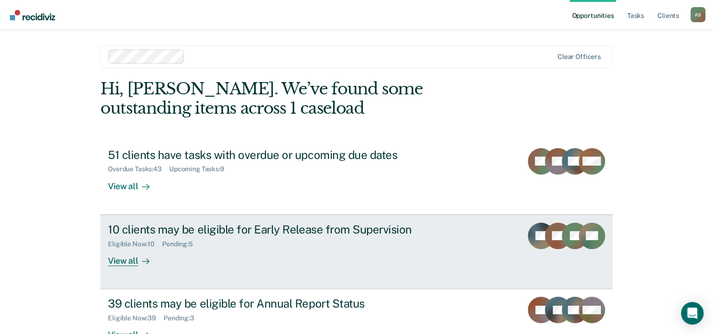
click at [237, 227] on div "10 clients may be eligible for Early Release from Supervision" at bounding box center [273, 229] width 331 height 14
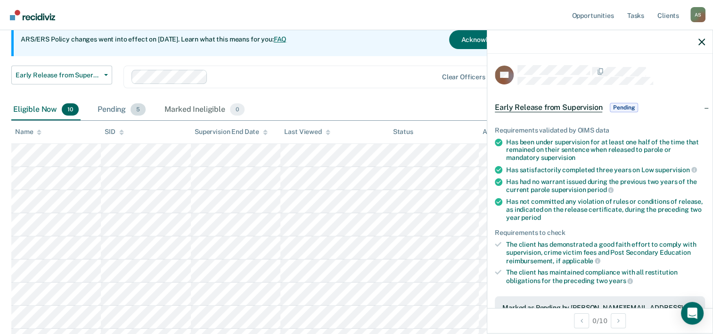
click at [112, 102] on div "Pending 5" at bounding box center [122, 109] width 52 height 21
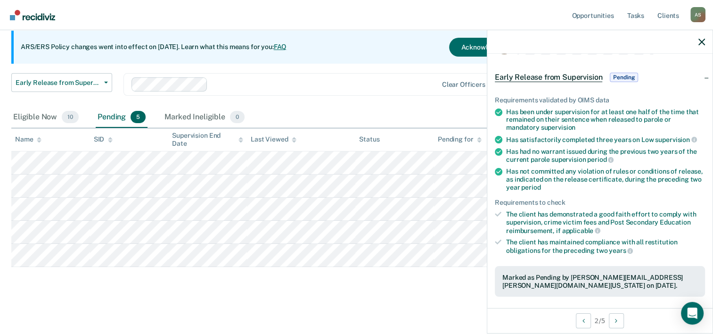
scroll to position [47, 0]
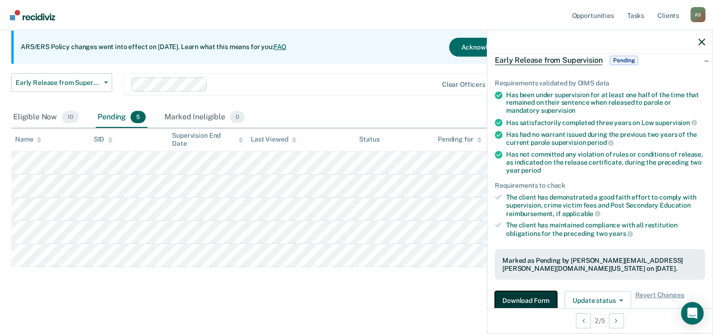
click at [531, 295] on button "Download Form" at bounding box center [526, 300] width 62 height 19
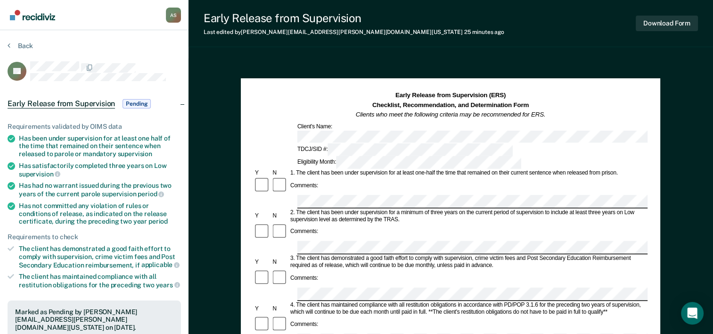
click at [29, 16] on img "Go to Recidiviz Home" at bounding box center [32, 15] width 45 height 10
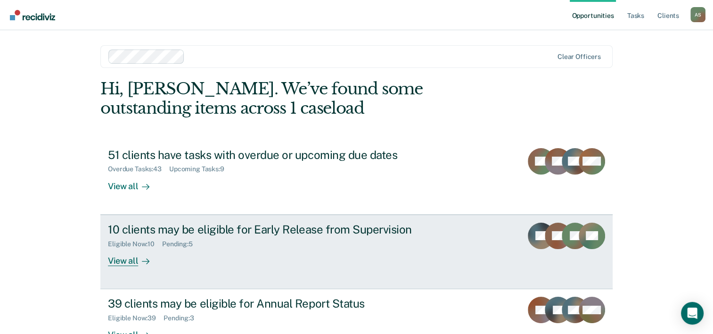
click at [221, 221] on link "10 clients may be eligible for Early Release from Supervision Eligible Now : 10…" at bounding box center [356, 251] width 512 height 74
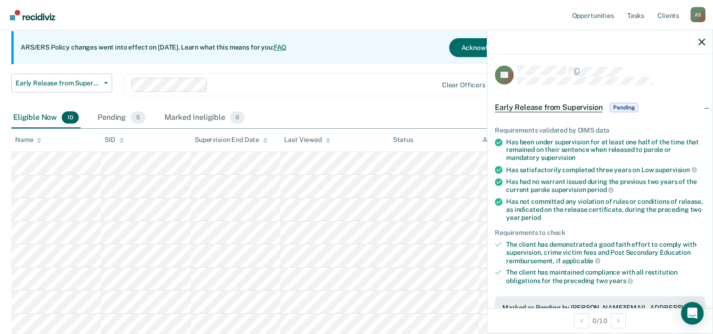
scroll to position [94, 0]
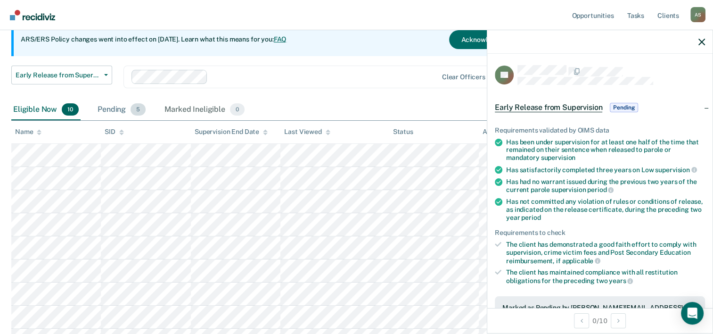
click at [116, 114] on div "Pending 5" at bounding box center [122, 109] width 52 height 21
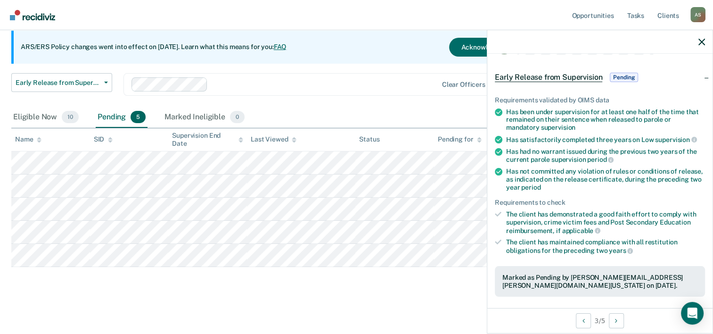
scroll to position [47, 0]
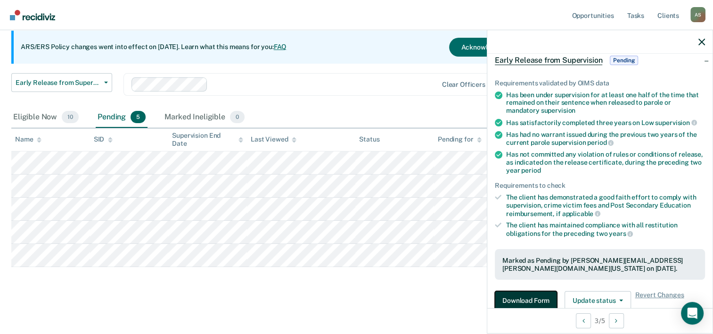
click at [540, 296] on button "Download Form" at bounding box center [526, 300] width 62 height 19
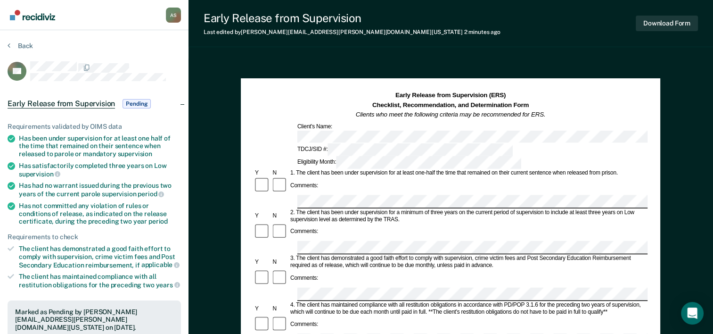
click at [35, 18] on img "Go to Recidiviz Home" at bounding box center [32, 15] width 45 height 10
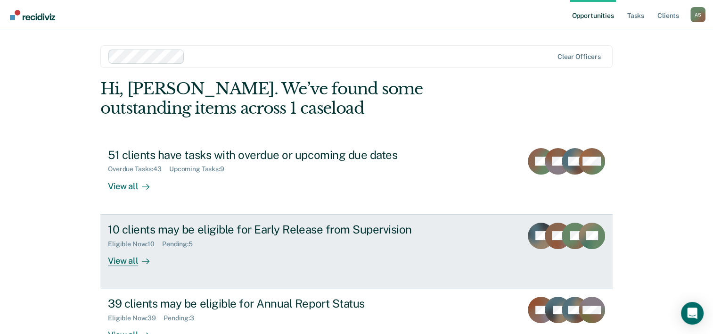
click at [194, 236] on div "10 clients may be eligible for Early Release from Supervision" at bounding box center [273, 229] width 331 height 14
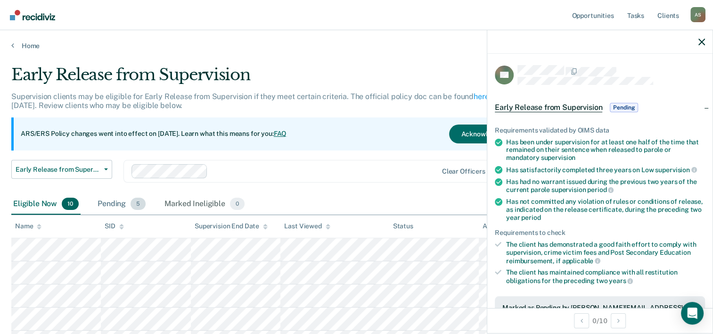
click at [126, 202] on div "Pending 5" at bounding box center [122, 204] width 52 height 21
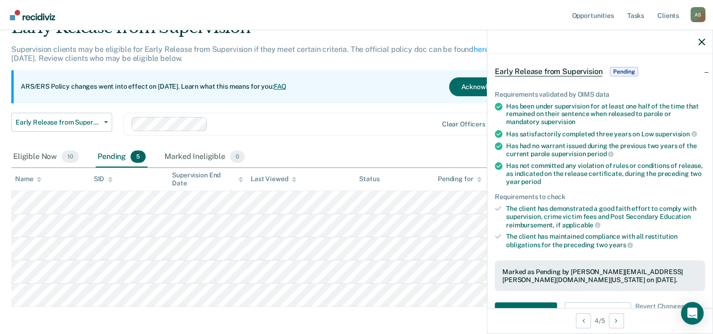
scroll to position [94, 0]
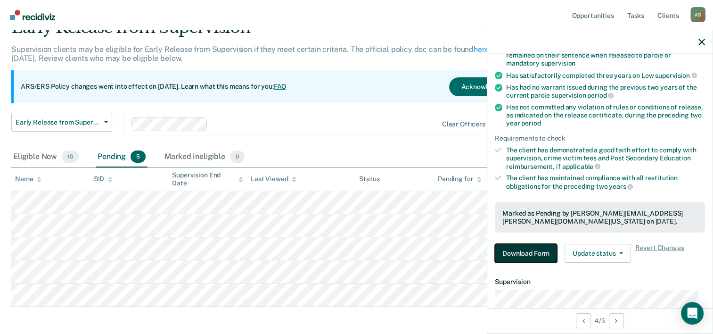
click at [529, 251] on button "Download Form" at bounding box center [526, 253] width 62 height 19
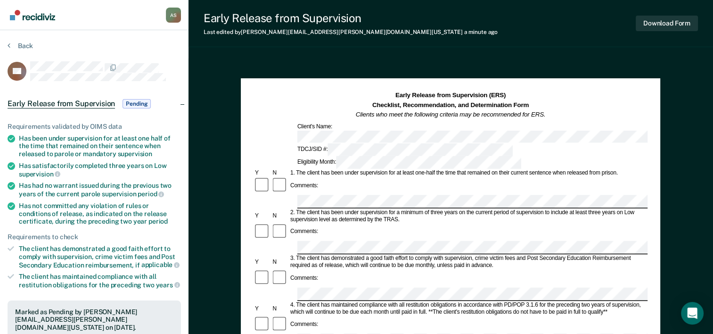
click at [49, 15] on img "Go to Recidiviz Home" at bounding box center [32, 15] width 45 height 10
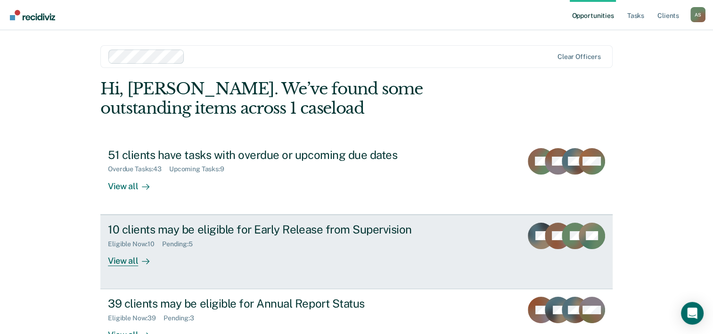
click at [306, 232] on div "10 clients may be eligible for Early Release from Supervision" at bounding box center [273, 229] width 331 height 14
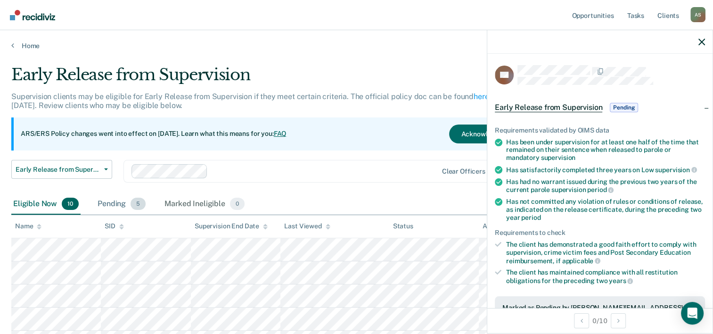
click at [141, 200] on span "5" at bounding box center [138, 203] width 15 height 12
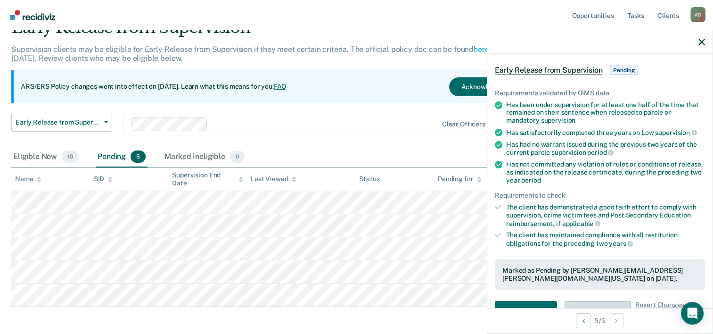
scroll to position [94, 0]
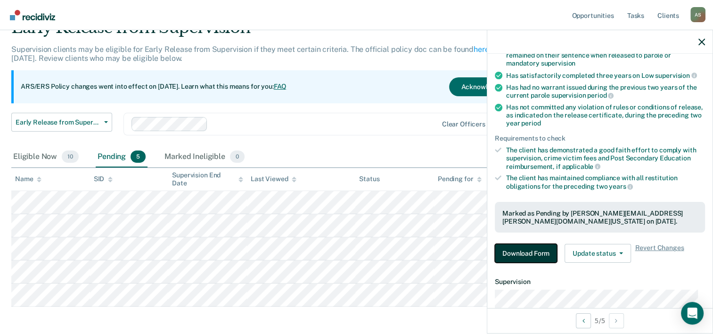
click at [526, 255] on button "Download Form" at bounding box center [526, 253] width 62 height 19
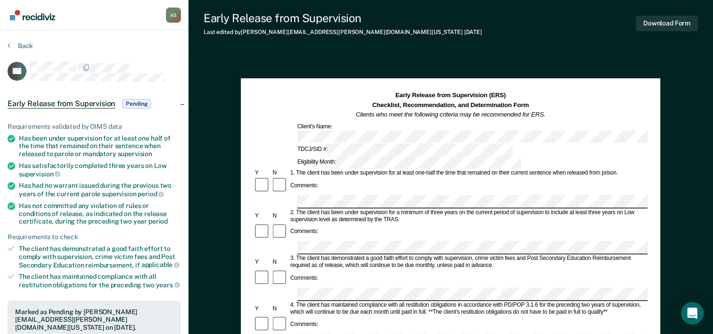
click at [28, 16] on img "Go to Recidiviz Home" at bounding box center [32, 15] width 45 height 10
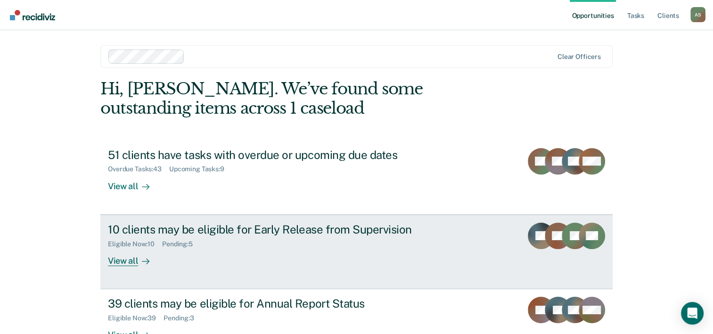
click at [180, 229] on div "10 clients may be eligible for Early Release from Supervision" at bounding box center [273, 229] width 331 height 14
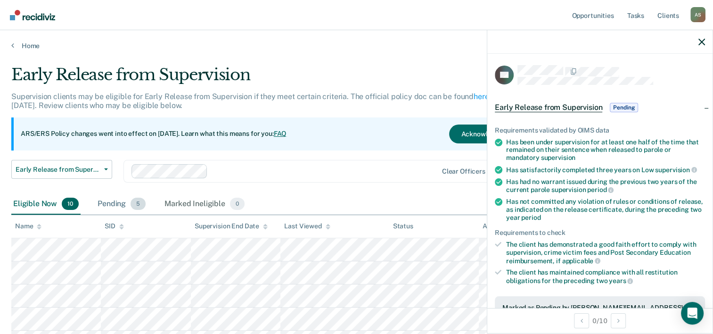
click at [140, 200] on span "5" at bounding box center [138, 203] width 15 height 12
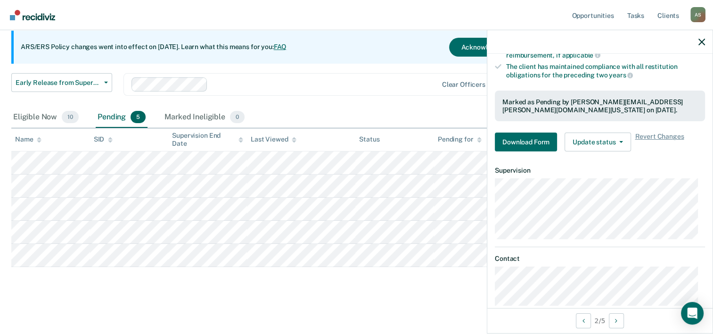
scroll to position [219, 0]
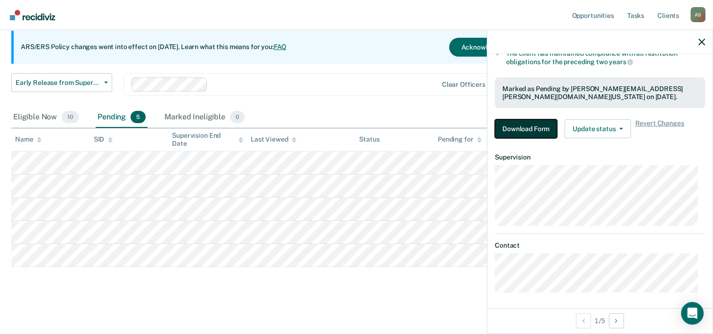
click at [532, 126] on button "Download Form" at bounding box center [526, 128] width 62 height 19
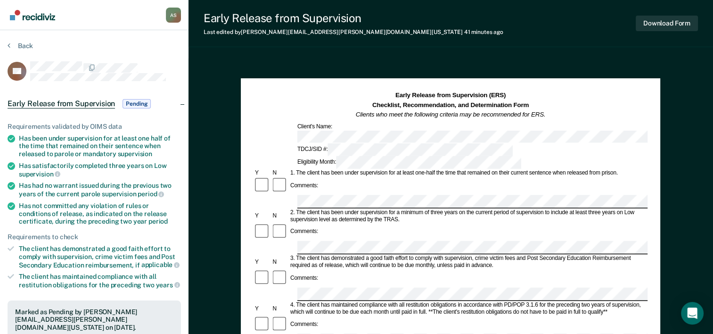
click at [165, 98] on div "Early Release from Supervision Pending" at bounding box center [94, 104] width 189 height 30
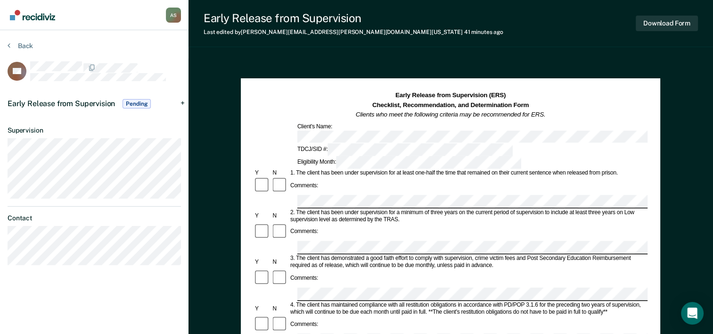
click at [28, 18] on img "Go to Recidiviz Home" at bounding box center [32, 15] width 45 height 10
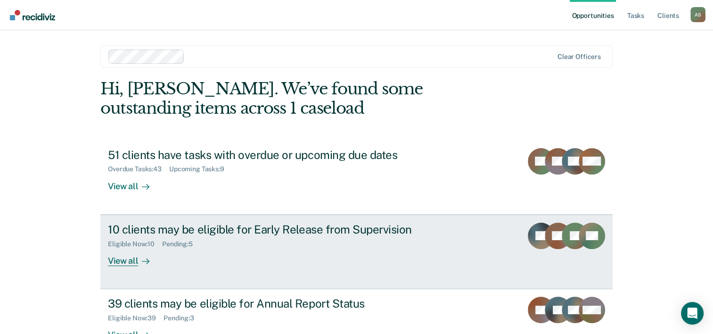
click at [194, 223] on div "10 clients may be eligible for Early Release from Supervision" at bounding box center [273, 229] width 331 height 14
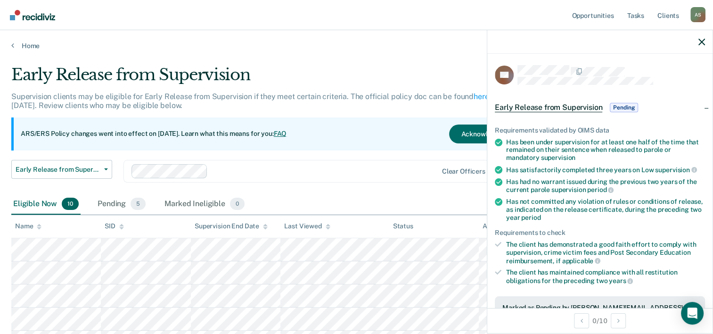
scroll to position [47, 0]
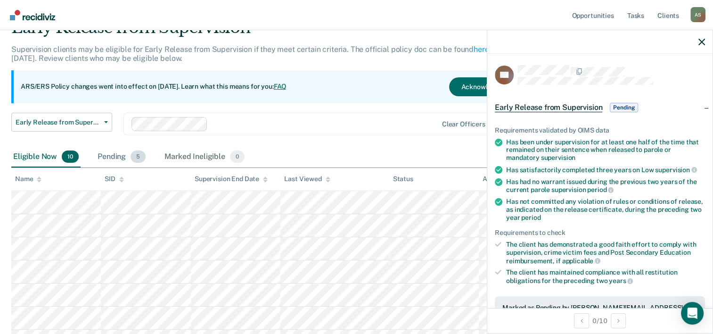
click at [106, 153] on div "Pending 5" at bounding box center [122, 157] width 52 height 21
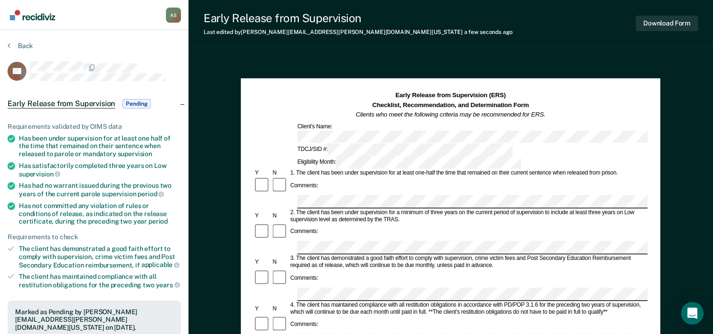
click at [44, 15] on img "Go to Recidiviz Home" at bounding box center [32, 15] width 45 height 10
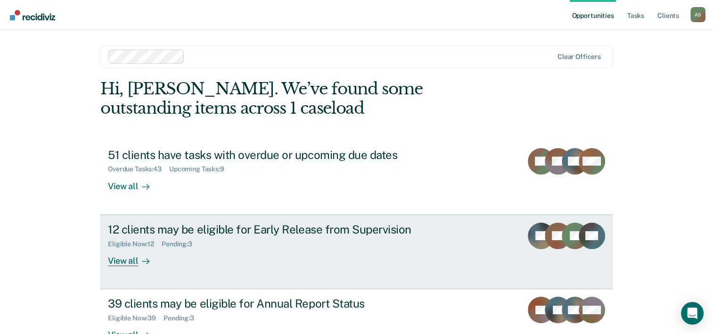
click at [245, 223] on div "12 clients may be eligible for Early Release from Supervision" at bounding box center [273, 229] width 331 height 14
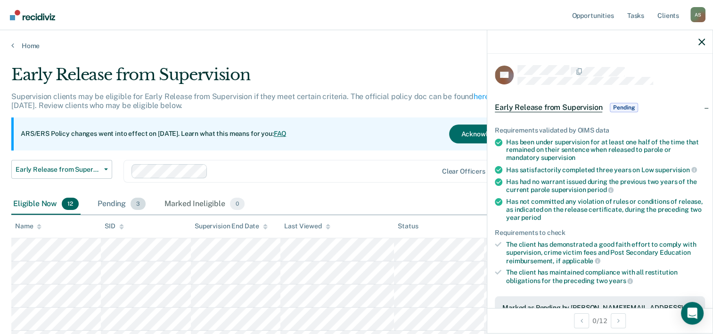
click at [120, 206] on div "Pending 3" at bounding box center [122, 204] width 52 height 21
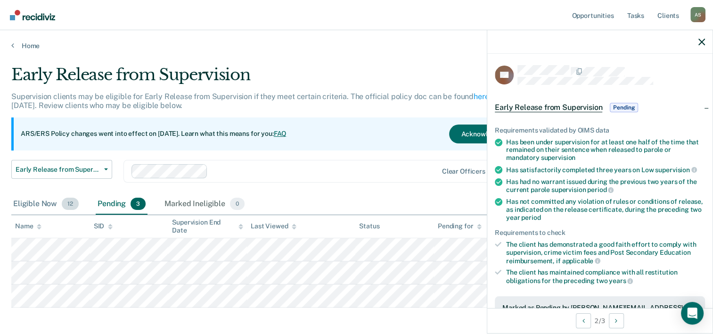
click at [43, 201] on div "Eligible Now 12" at bounding box center [45, 204] width 69 height 21
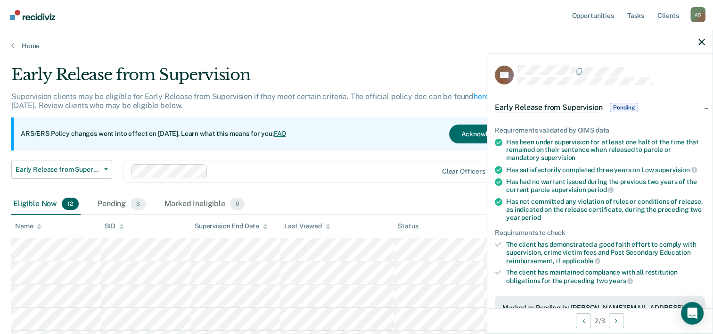
click at [36, 228] on div "Name" at bounding box center [28, 226] width 26 height 8
click at [38, 228] on icon at bounding box center [39, 226] width 5 height 6
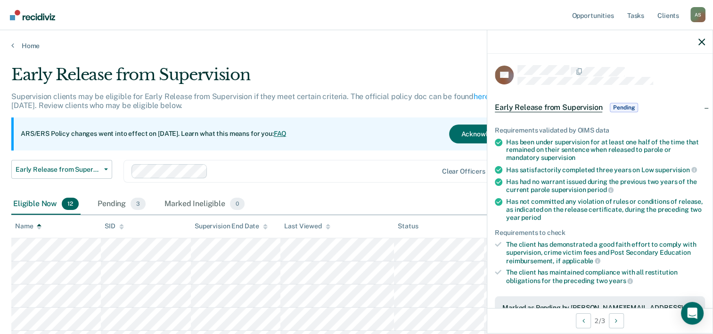
click at [38, 227] on icon at bounding box center [39, 228] width 5 height 2
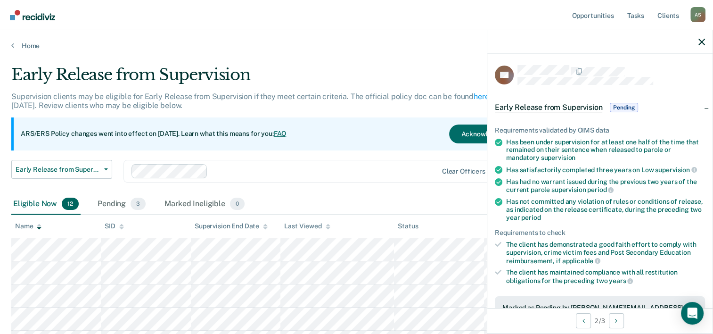
click at [38, 227] on icon at bounding box center [39, 228] width 5 height 2
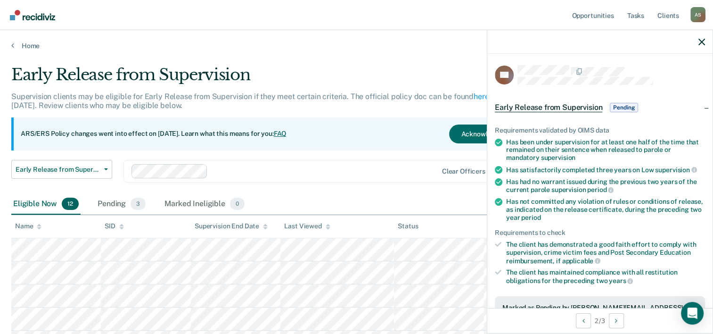
click at [38, 227] on icon at bounding box center [39, 228] width 5 height 2
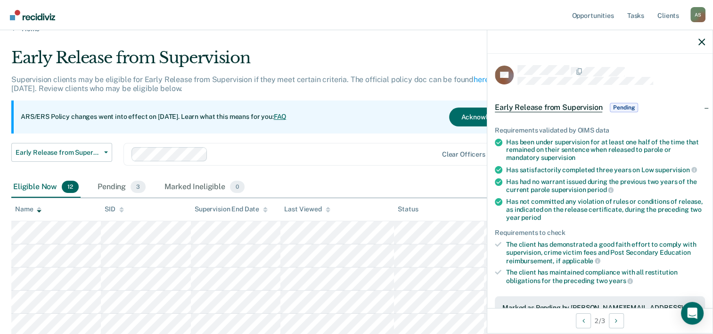
scroll to position [47, 0]
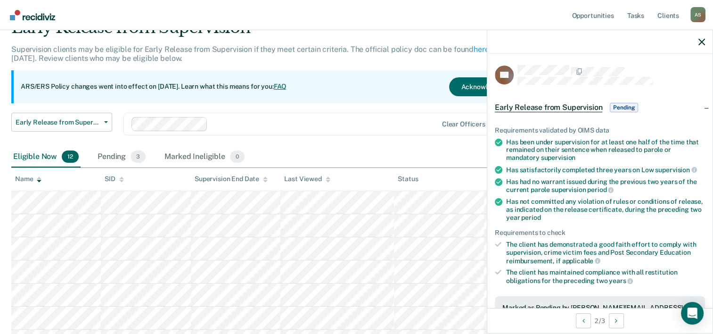
click at [644, 304] on div "Marked as Pending by [PERSON_NAME][EMAIL_ADDRESS][PERSON_NAME][DOMAIN_NAME][US_…" at bounding box center [599, 312] width 195 height 16
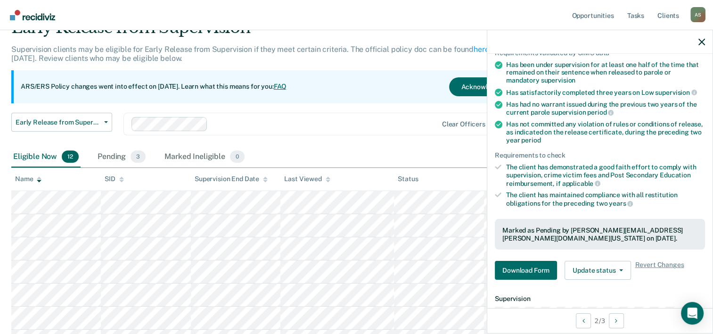
scroll to position [94, 0]
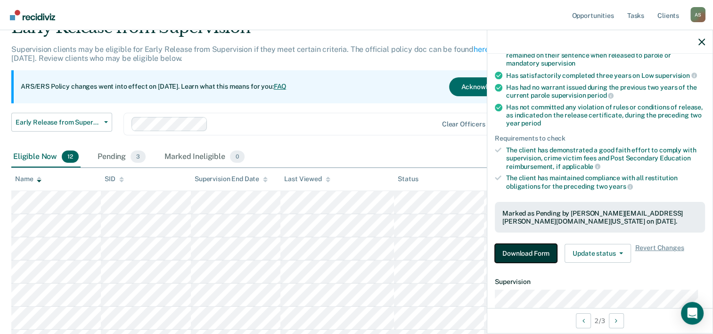
click at [537, 253] on button "Download Form" at bounding box center [526, 253] width 62 height 19
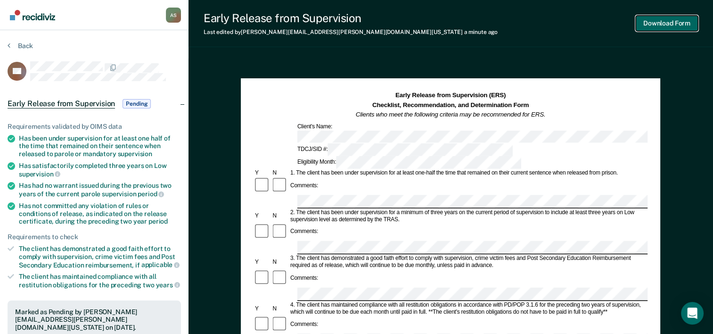
click at [648, 26] on button "Download Form" at bounding box center [667, 24] width 62 height 16
click at [44, 16] on img "Go to Recidiviz Home" at bounding box center [32, 15] width 45 height 10
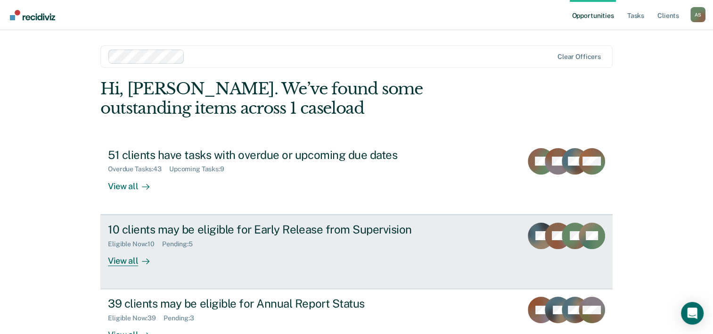
click at [195, 229] on div "10 clients may be eligible for Early Release from Supervision" at bounding box center [273, 229] width 331 height 14
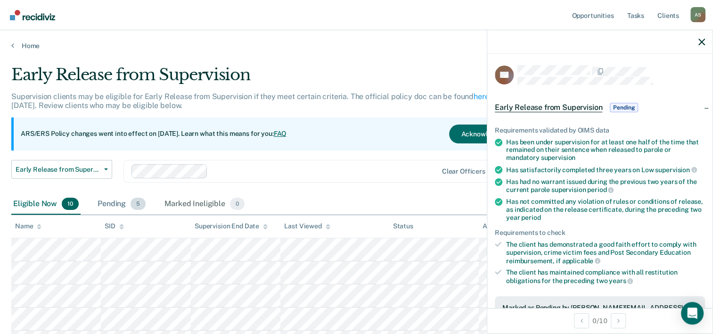
click at [128, 198] on div "Pending 5" at bounding box center [122, 204] width 52 height 21
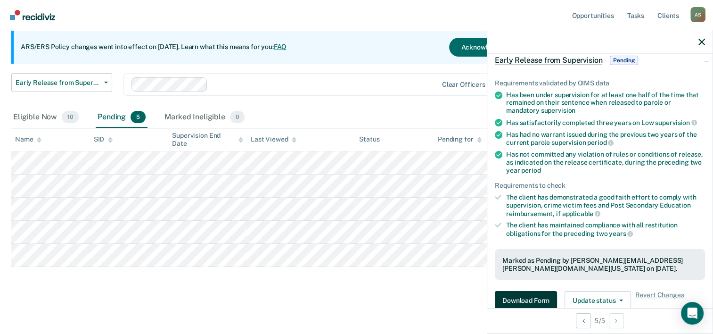
scroll to position [94, 0]
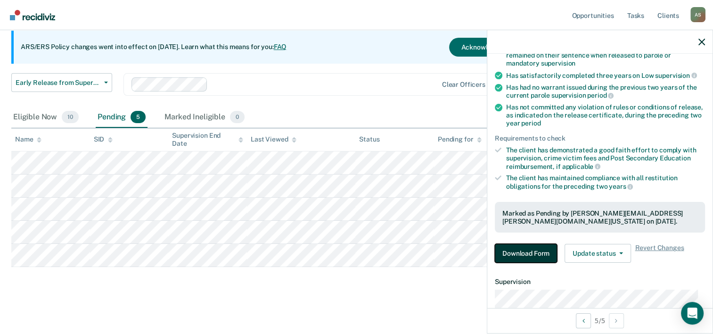
click at [522, 257] on button "Download Form" at bounding box center [526, 253] width 62 height 19
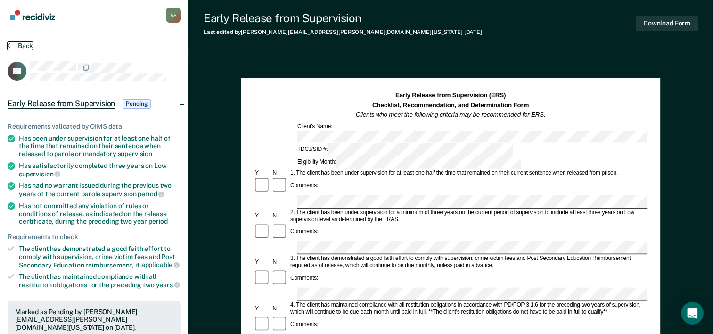
click at [19, 43] on button "Back" at bounding box center [20, 45] width 25 height 8
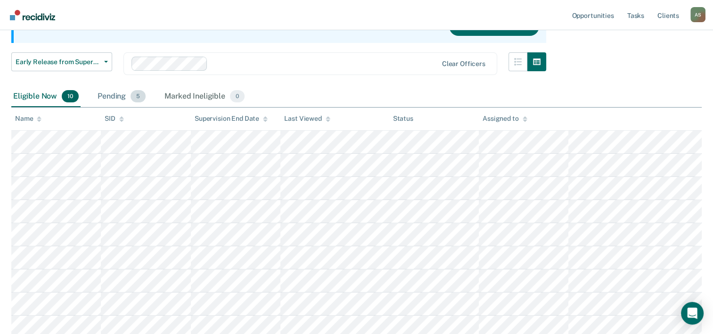
click at [109, 95] on div "Pending 5" at bounding box center [122, 96] width 52 height 21
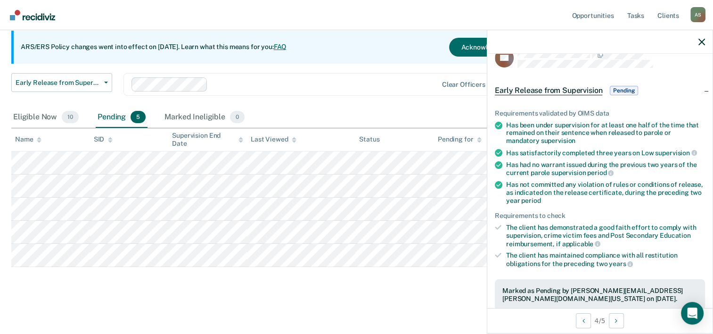
scroll to position [47, 0]
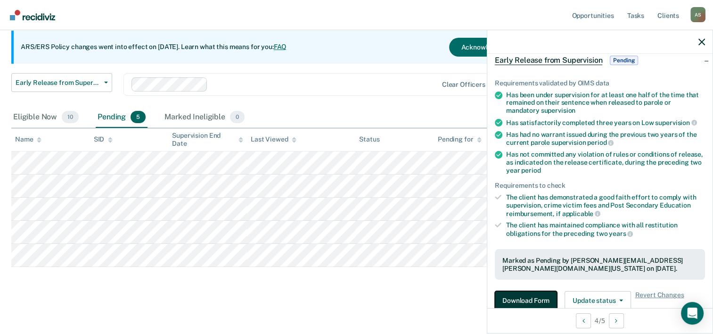
click at [520, 300] on button "Download Form" at bounding box center [526, 300] width 62 height 19
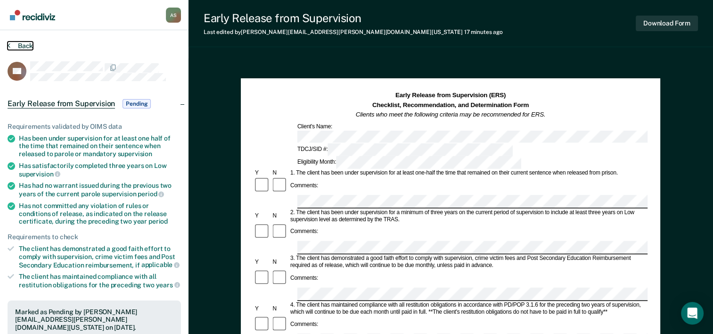
click at [26, 43] on button "Back" at bounding box center [20, 45] width 25 height 8
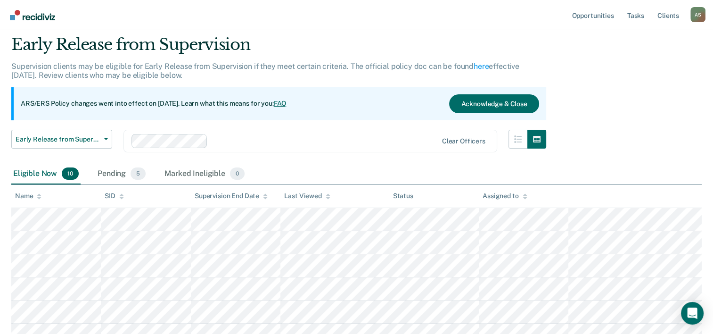
scroll to position [47, 0]
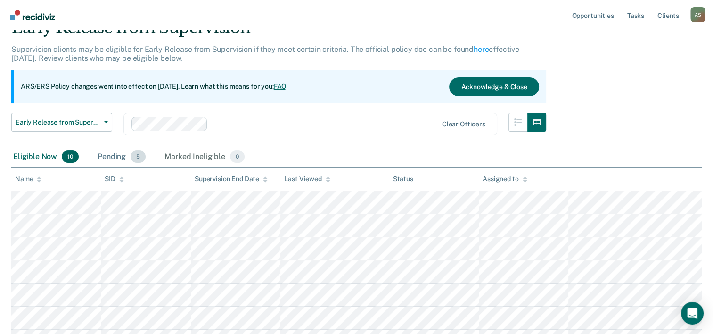
drag, startPoint x: 121, startPoint y: 158, endPoint x: 130, endPoint y: 177, distance: 20.4
click at [120, 158] on div "Pending 5" at bounding box center [122, 157] width 52 height 21
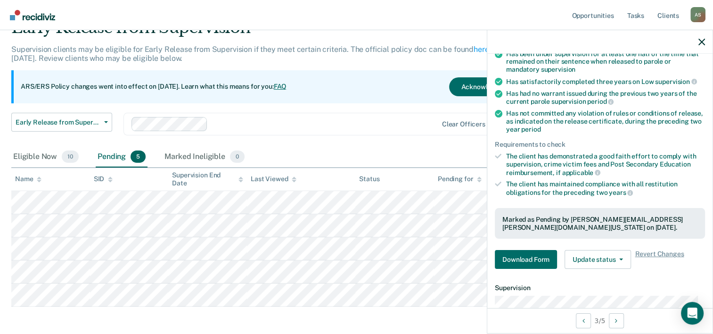
scroll to position [94, 0]
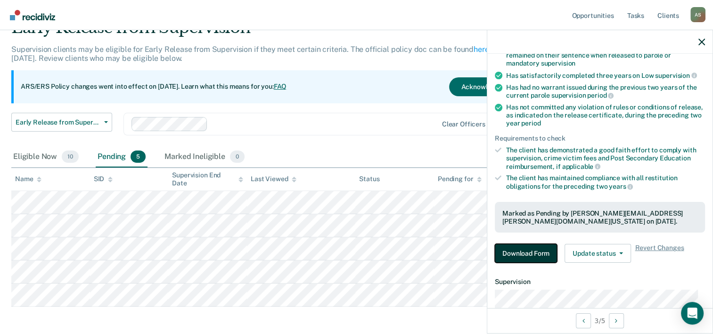
click at [517, 249] on button "Download Form" at bounding box center [526, 253] width 62 height 19
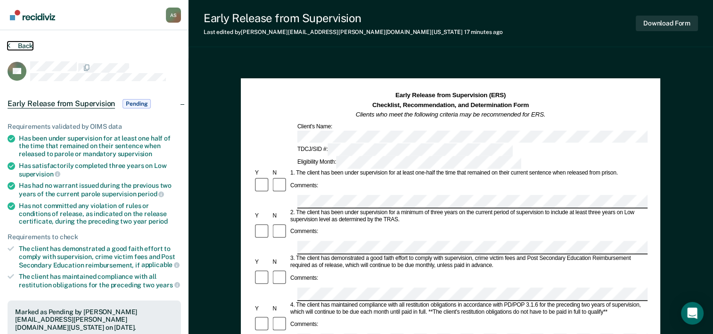
click at [21, 41] on button "Back" at bounding box center [20, 45] width 25 height 8
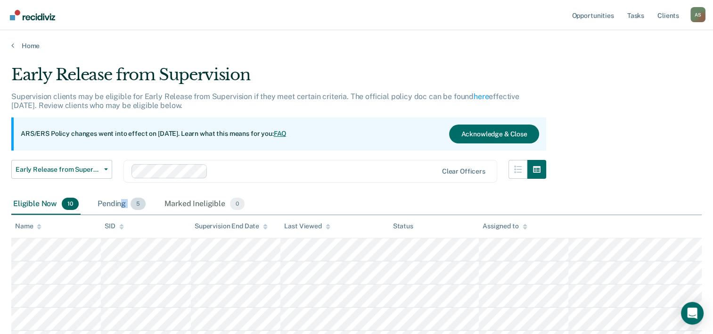
click at [119, 207] on div "Pending 5" at bounding box center [122, 204] width 52 height 21
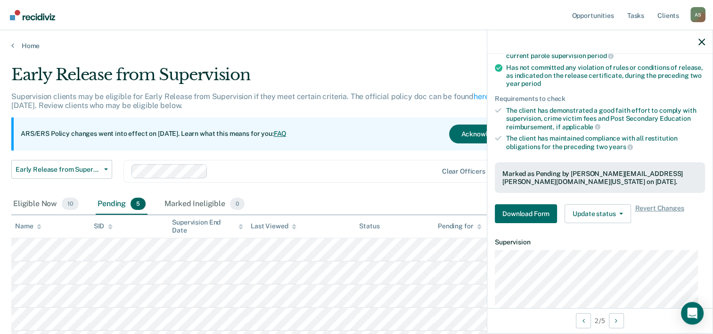
scroll to position [141, 0]
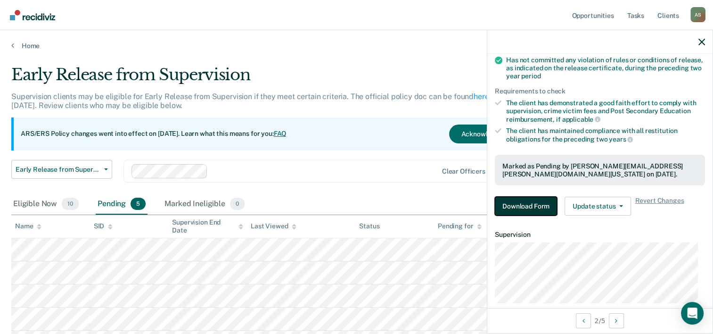
click at [533, 204] on button "Download Form" at bounding box center [526, 206] width 62 height 19
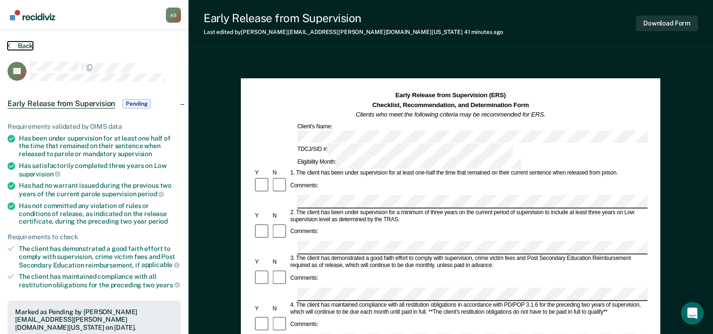
click at [25, 45] on button "Back" at bounding box center [20, 45] width 25 height 8
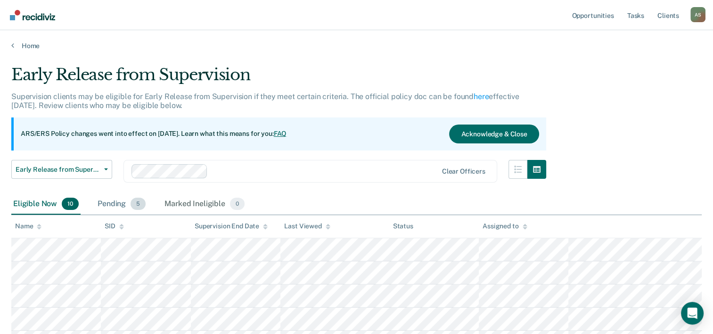
click at [121, 204] on div "Pending 5" at bounding box center [122, 204] width 52 height 21
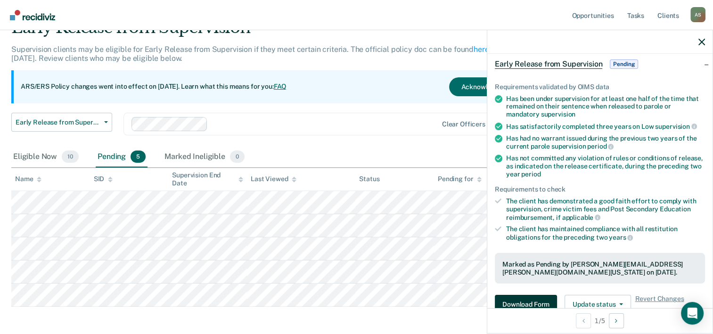
scroll to position [94, 0]
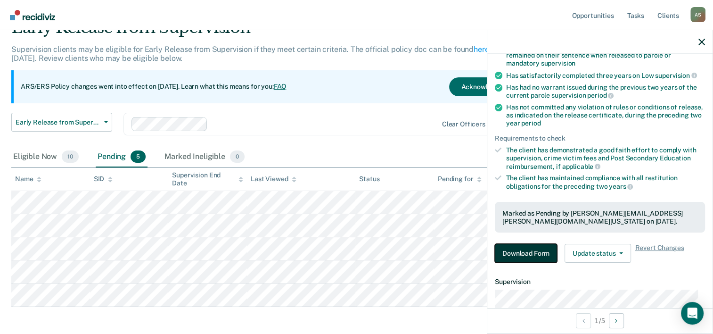
click at [526, 253] on button "Download Form" at bounding box center [526, 253] width 62 height 19
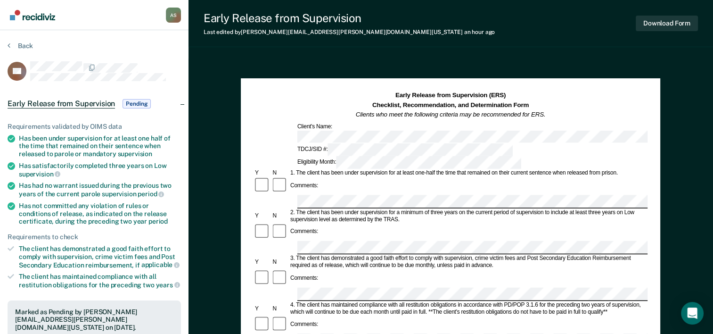
click at [40, 17] on img "Go to Recidiviz Home" at bounding box center [32, 15] width 45 height 10
